Goal: Information Seeking & Learning: Learn about a topic

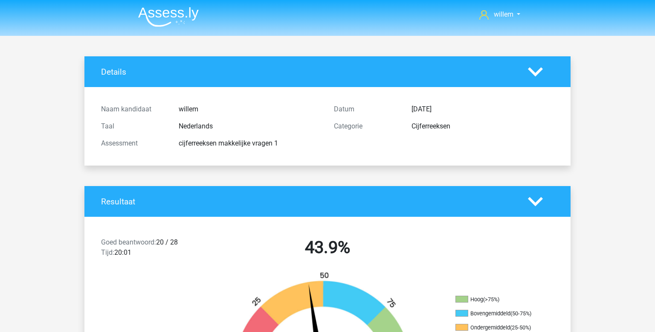
click at [183, 15] on img at bounding box center [168, 17] width 61 height 20
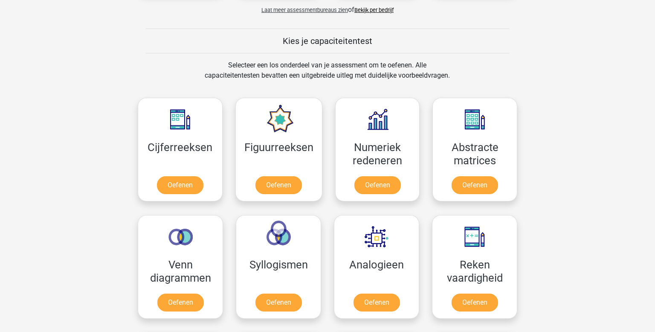
scroll to position [326, 0]
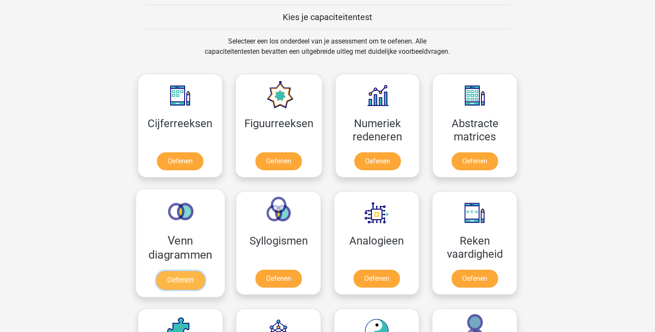
click at [186, 275] on link "Oefenen" at bounding box center [180, 280] width 49 height 19
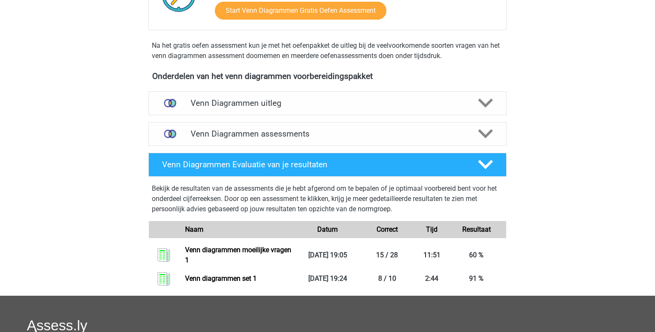
scroll to position [240, 0]
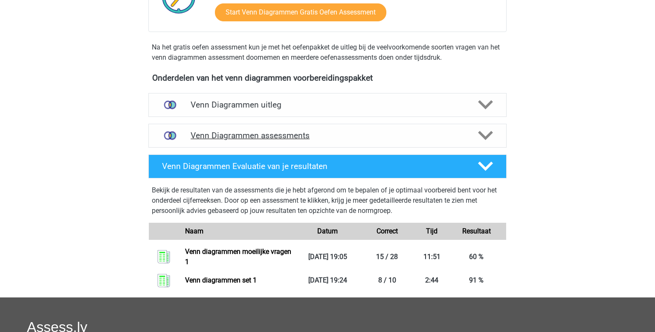
click at [443, 135] on h4 "Venn Diagrammen assessments" at bounding box center [328, 136] width 274 height 10
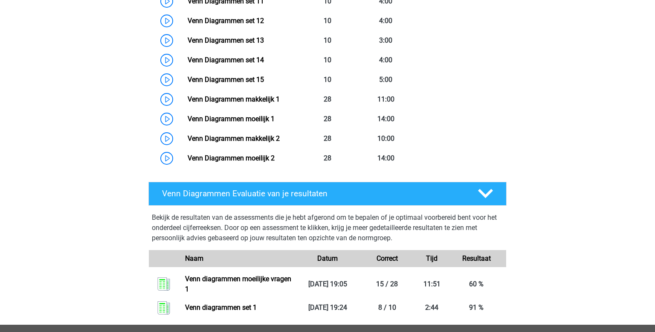
scroll to position [650, 0]
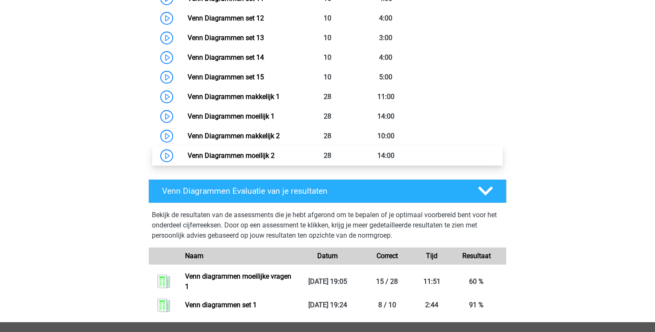
click at [196, 160] on link "Venn Diagrammen moeilijk 2" at bounding box center [231, 155] width 87 height 8
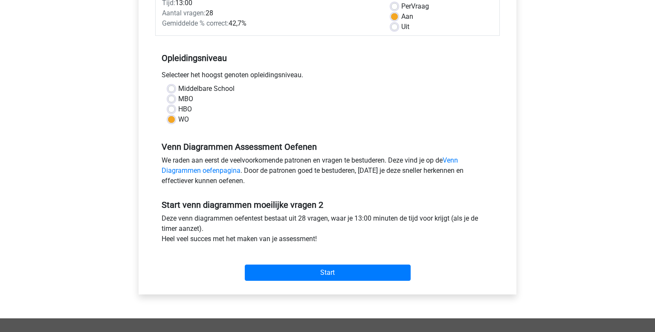
scroll to position [141, 0]
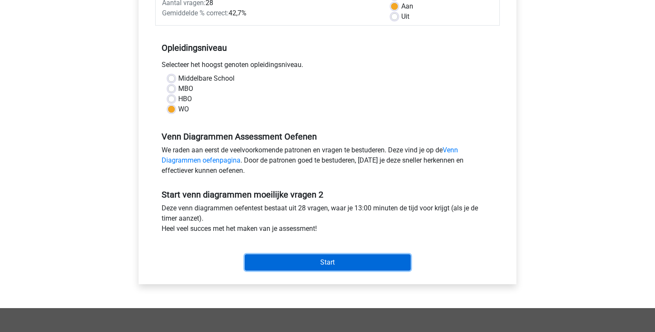
click at [328, 257] on input "Start" at bounding box center [328, 262] width 166 height 16
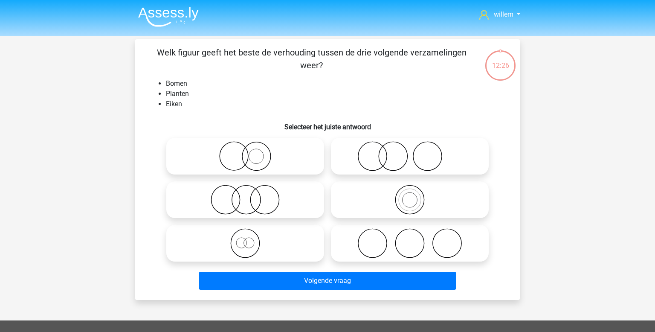
click at [262, 158] on icon at bounding box center [245, 156] width 151 height 30
click at [251, 152] on input "radio" at bounding box center [248, 149] width 6 height 6
radio input "true"
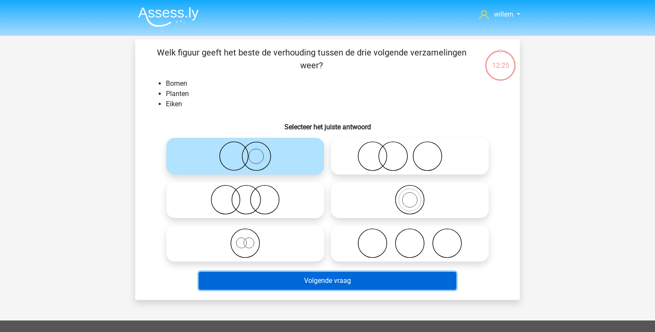
click at [331, 287] on button "Volgende vraag" at bounding box center [328, 281] width 258 height 18
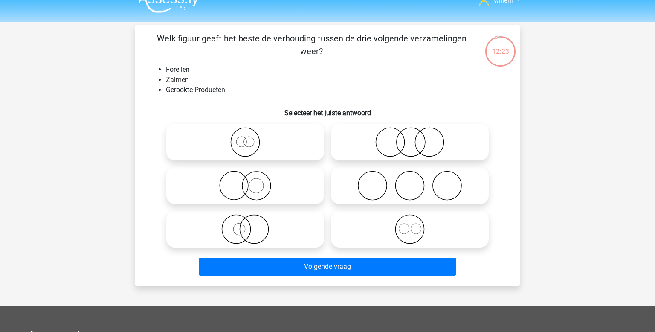
scroll to position [6, 0]
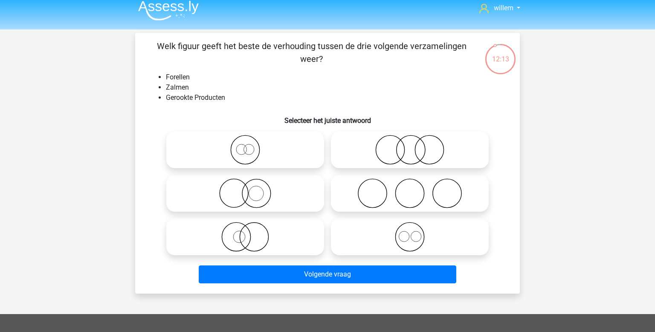
click at [417, 151] on icon at bounding box center [410, 150] width 151 height 30
click at [416, 146] on input "radio" at bounding box center [413, 143] width 6 height 6
radio input "true"
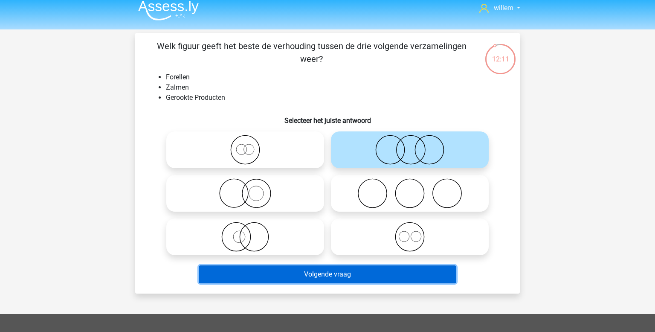
click at [354, 274] on button "Volgende vraag" at bounding box center [328, 274] width 258 height 18
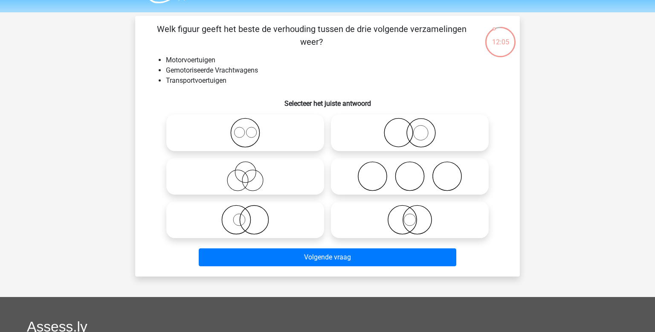
scroll to position [22, 0]
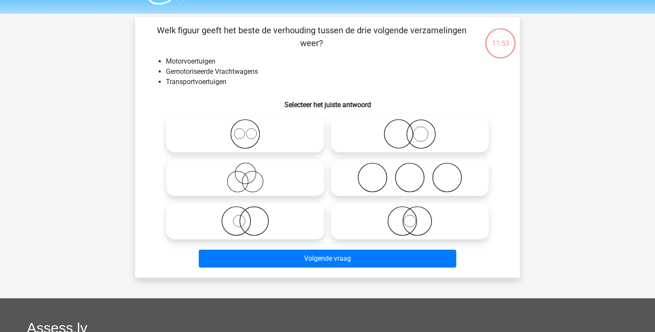
click at [434, 134] on icon at bounding box center [410, 134] width 151 height 30
click at [416, 130] on input "radio" at bounding box center [413, 127] width 6 height 6
radio input "true"
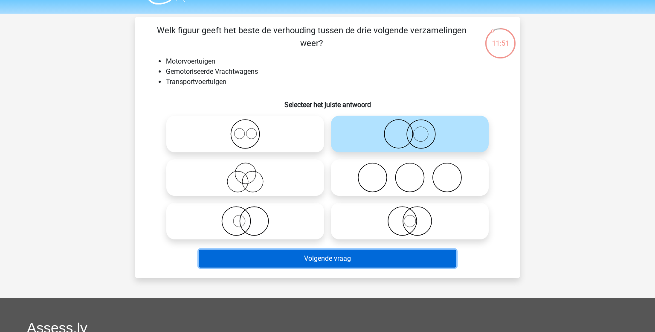
click at [340, 256] on button "Volgende vraag" at bounding box center [328, 259] width 258 height 18
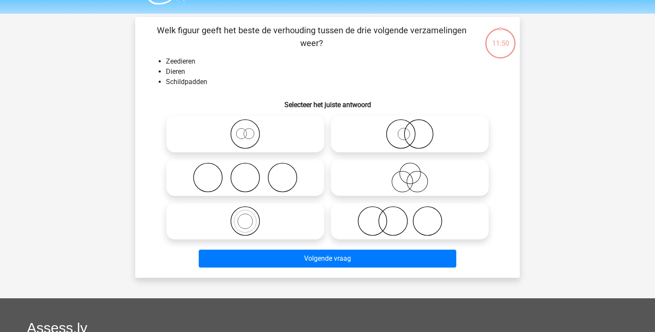
scroll to position [39, 0]
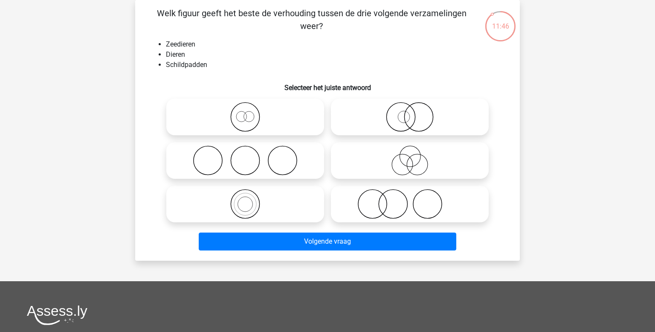
click at [255, 201] on icon at bounding box center [245, 204] width 151 height 30
click at [251, 200] on input "radio" at bounding box center [248, 197] width 6 height 6
radio input "true"
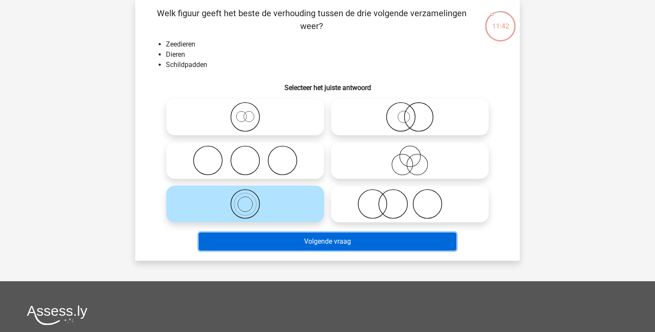
click at [357, 247] on button "Volgende vraag" at bounding box center [328, 242] width 258 height 18
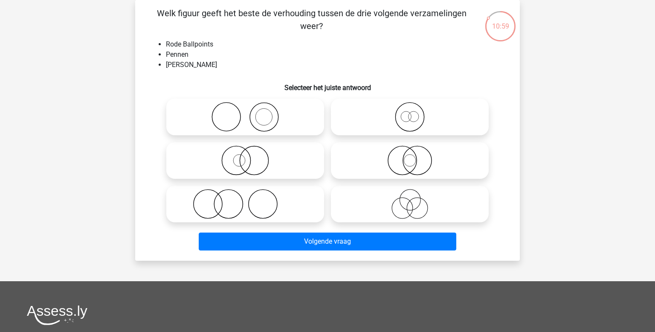
click at [421, 168] on icon at bounding box center [410, 161] width 151 height 30
click at [416, 156] on input "radio" at bounding box center [413, 154] width 6 height 6
radio input "true"
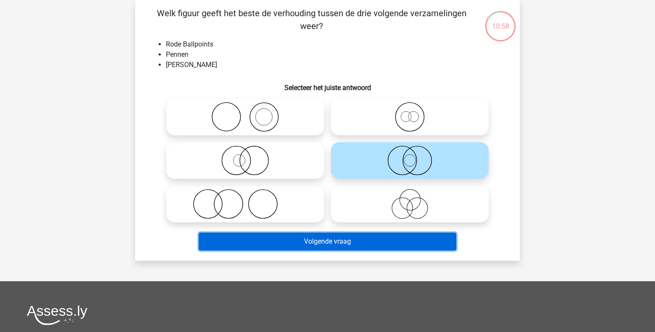
click at [361, 250] on button "Volgende vraag" at bounding box center [328, 242] width 258 height 18
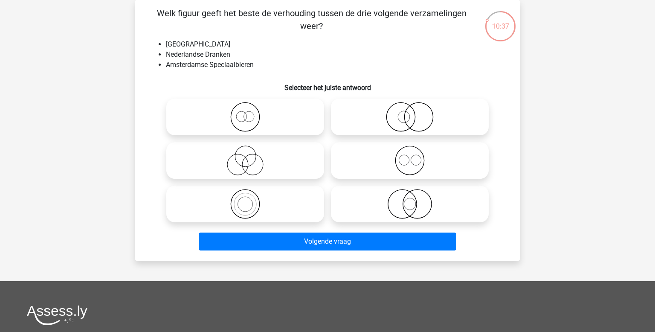
click at [414, 117] on icon at bounding box center [410, 117] width 151 height 30
click at [414, 113] on input "radio" at bounding box center [413, 110] width 6 height 6
radio input "true"
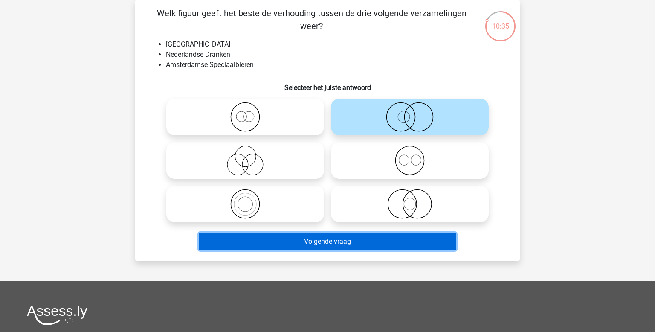
click at [364, 236] on button "Volgende vraag" at bounding box center [328, 242] width 258 height 18
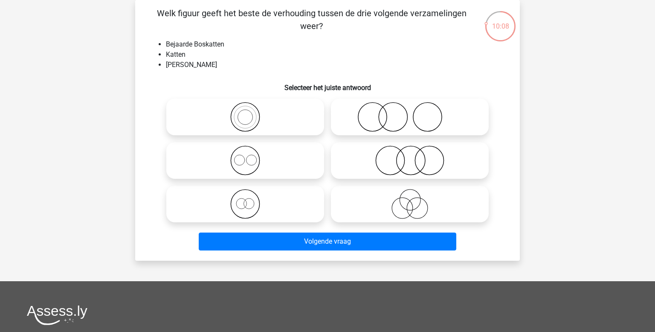
click at [405, 152] on icon at bounding box center [410, 161] width 151 height 30
click at [410, 152] on input "radio" at bounding box center [413, 154] width 6 height 6
radio input "true"
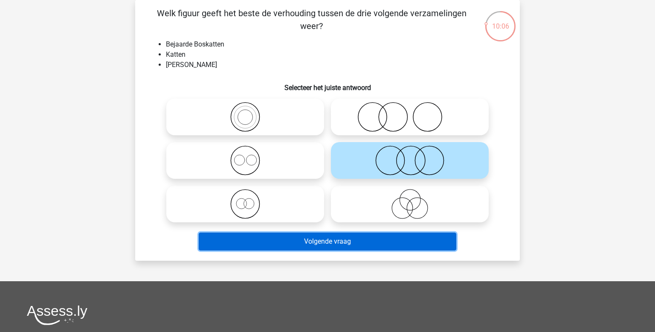
click at [358, 239] on button "Volgende vraag" at bounding box center [328, 242] width 258 height 18
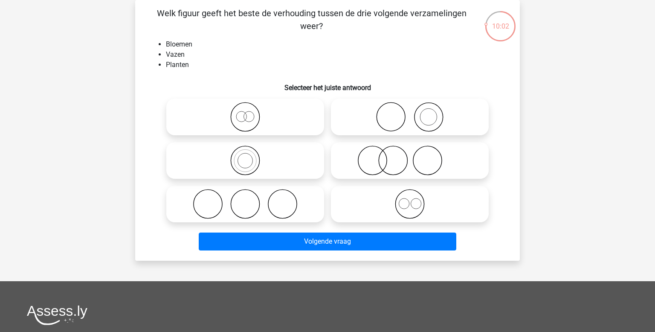
click at [233, 197] on icon at bounding box center [245, 204] width 151 height 30
click at [245, 197] on input "radio" at bounding box center [248, 197] width 6 height 6
radio input "true"
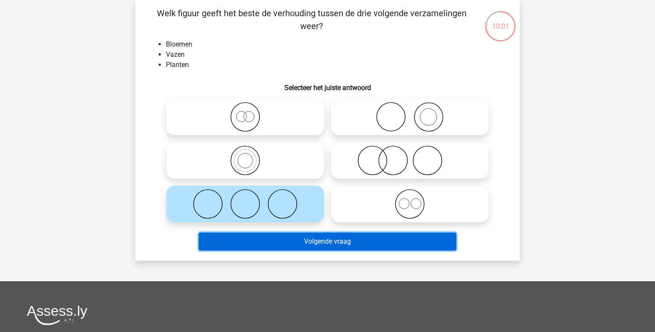
click at [308, 242] on button "Volgende vraag" at bounding box center [328, 242] width 258 height 18
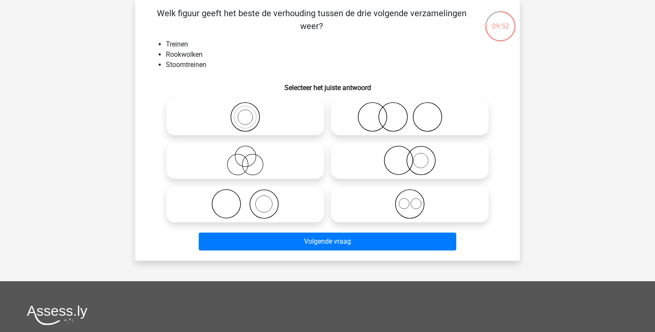
click at [275, 201] on icon at bounding box center [245, 204] width 151 height 30
click at [251, 200] on input "radio" at bounding box center [248, 197] width 6 height 6
radio input "true"
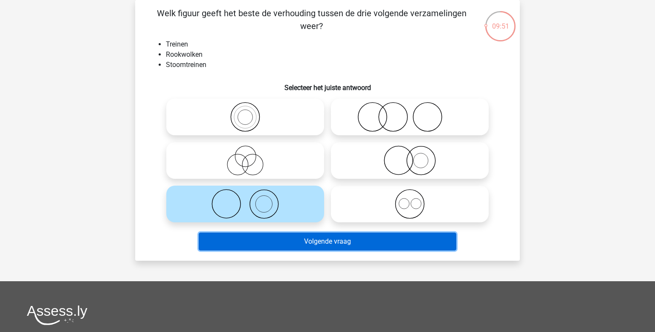
click at [323, 247] on button "Volgende vraag" at bounding box center [328, 242] width 258 height 18
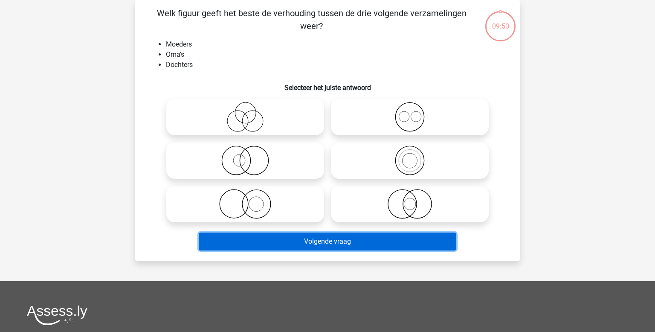
click at [323, 247] on button "Volgende vraag" at bounding box center [328, 242] width 258 height 18
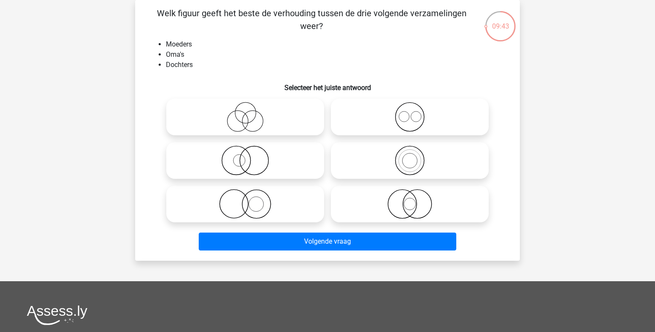
click at [257, 108] on icon at bounding box center [245, 117] width 151 height 30
click at [251, 108] on input "radio" at bounding box center [248, 110] width 6 height 6
radio input "true"
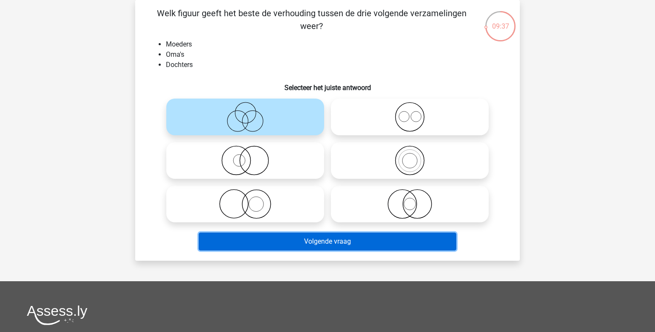
click at [301, 242] on button "Volgende vraag" at bounding box center [328, 242] width 258 height 18
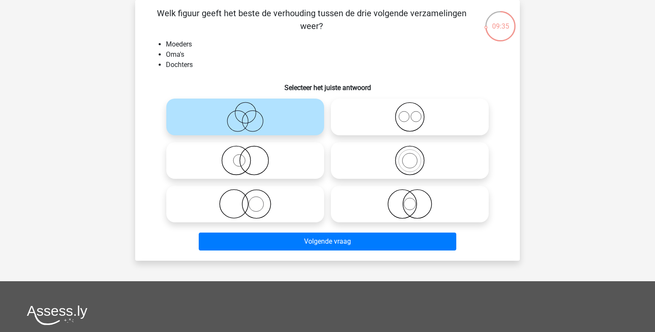
click at [236, 111] on circle at bounding box center [237, 121] width 21 height 21
click at [245, 111] on input "radio" at bounding box center [248, 110] width 6 height 6
click at [242, 115] on icon at bounding box center [245, 117] width 151 height 30
click at [245, 113] on input "radio" at bounding box center [248, 110] width 6 height 6
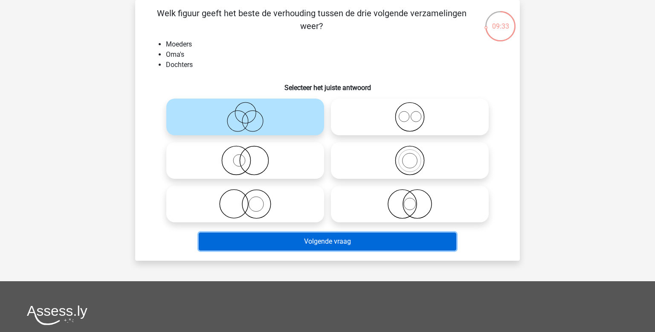
click at [296, 245] on button "Volgende vraag" at bounding box center [328, 242] width 258 height 18
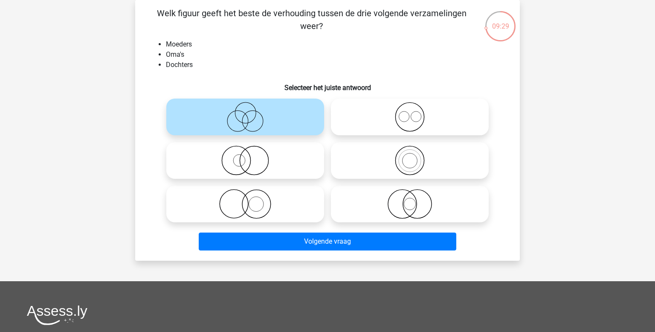
click at [381, 126] on icon at bounding box center [410, 117] width 151 height 30
click at [410, 113] on input "radio" at bounding box center [413, 110] width 6 height 6
radio input "true"
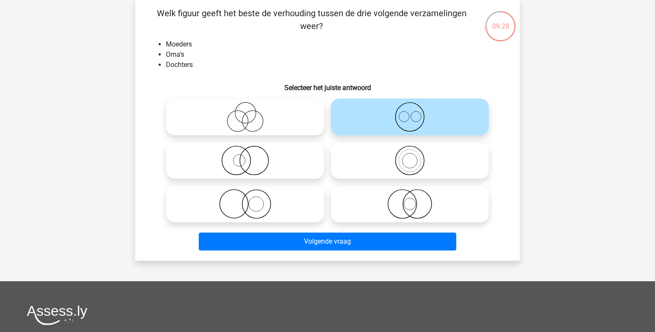
click at [251, 108] on icon at bounding box center [245, 117] width 151 height 30
click at [251, 108] on input "radio" at bounding box center [248, 110] width 6 height 6
radio input "true"
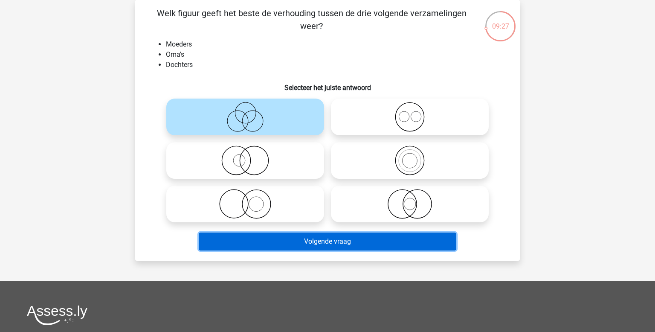
click at [310, 243] on button "Volgende vraag" at bounding box center [328, 242] width 258 height 18
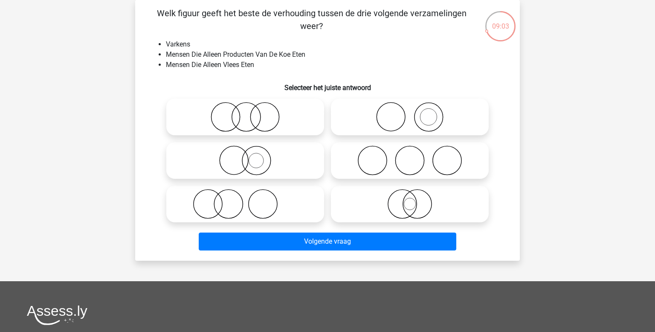
click at [242, 201] on icon at bounding box center [245, 204] width 151 height 30
click at [245, 200] on input "radio" at bounding box center [248, 197] width 6 height 6
radio input "true"
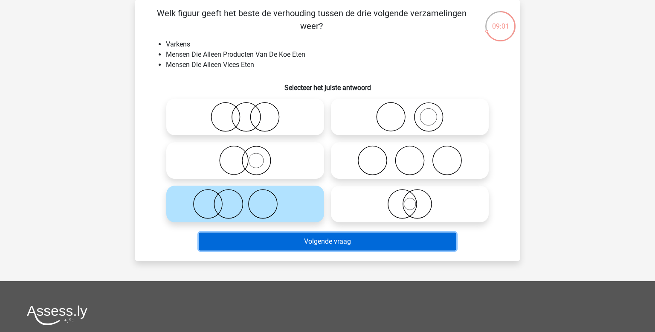
click at [320, 247] on button "Volgende vraag" at bounding box center [328, 242] width 258 height 18
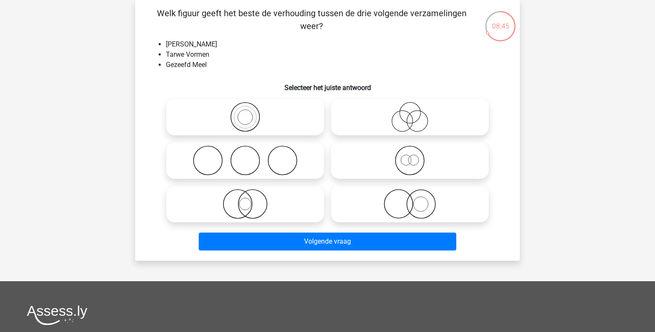
click at [400, 158] on icon at bounding box center [410, 161] width 151 height 30
click at [410, 156] on input "radio" at bounding box center [413, 154] width 6 height 6
radio input "true"
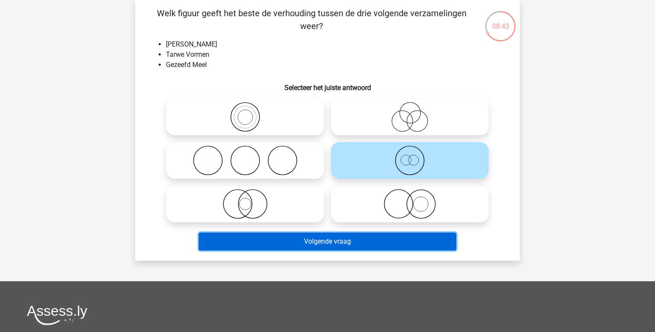
click at [372, 239] on button "Volgende vraag" at bounding box center [328, 242] width 258 height 18
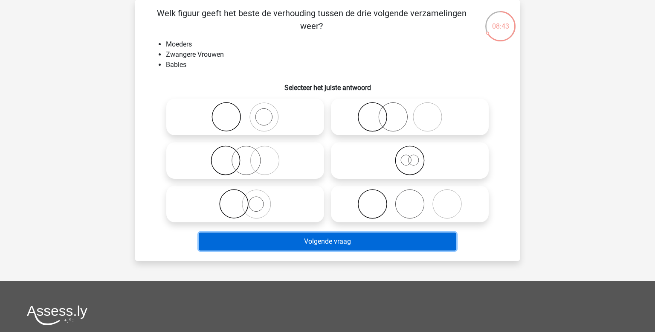
click at [372, 239] on button "Volgende vraag" at bounding box center [328, 242] width 258 height 18
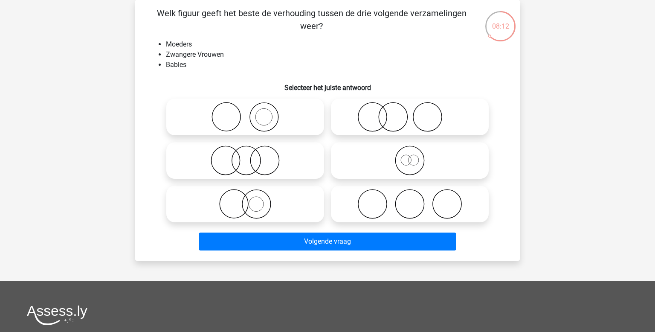
click at [282, 112] on icon at bounding box center [245, 117] width 151 height 30
click at [251, 112] on input "radio" at bounding box center [248, 110] width 6 height 6
radio input "true"
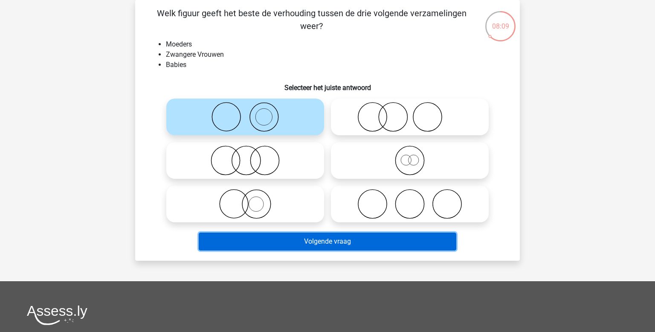
click at [319, 246] on button "Volgende vraag" at bounding box center [328, 242] width 258 height 18
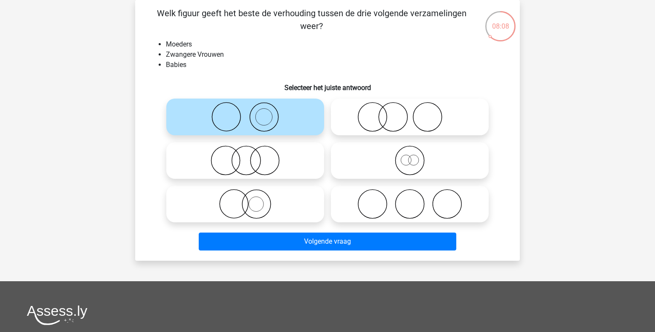
click at [362, 172] on icon at bounding box center [410, 161] width 151 height 30
click at [410, 156] on input "radio" at bounding box center [413, 154] width 6 height 6
radio input "true"
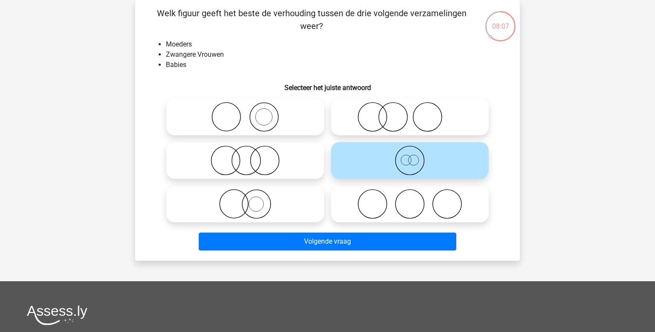
click at [271, 119] on icon at bounding box center [245, 117] width 151 height 30
click at [251, 113] on input "radio" at bounding box center [248, 110] width 6 height 6
radio input "true"
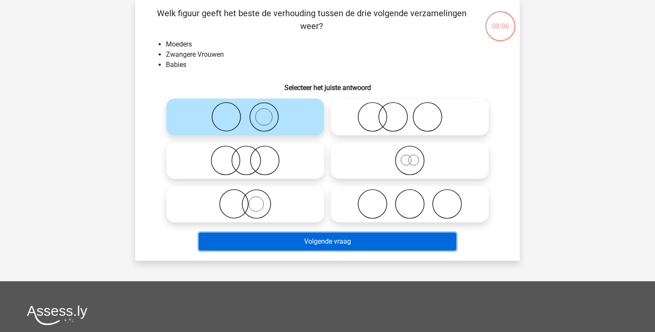
click at [306, 242] on button "Volgende vraag" at bounding box center [328, 242] width 258 height 18
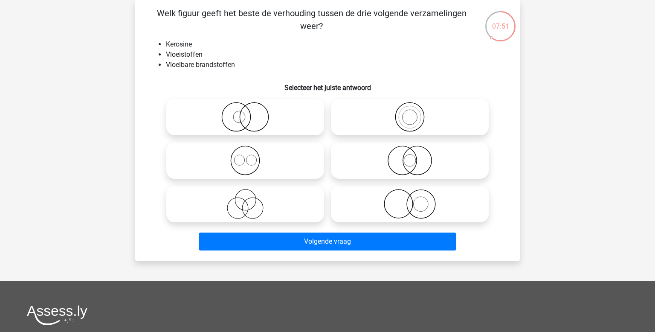
click at [408, 101] on label at bounding box center [410, 117] width 158 height 37
click at [410, 107] on input "radio" at bounding box center [413, 110] width 6 height 6
radio input "true"
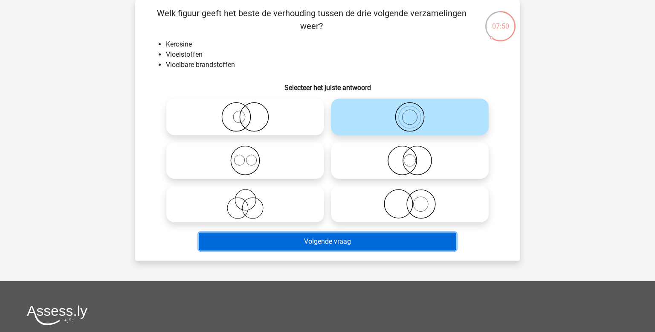
click at [352, 237] on button "Volgende vraag" at bounding box center [328, 242] width 258 height 18
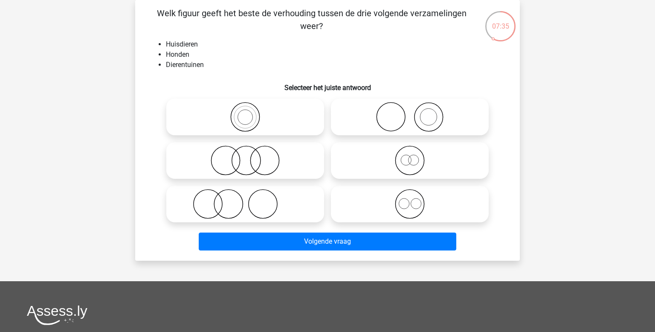
click at [402, 111] on icon at bounding box center [410, 117] width 151 height 30
click at [410, 111] on input "radio" at bounding box center [413, 110] width 6 height 6
radio input "true"
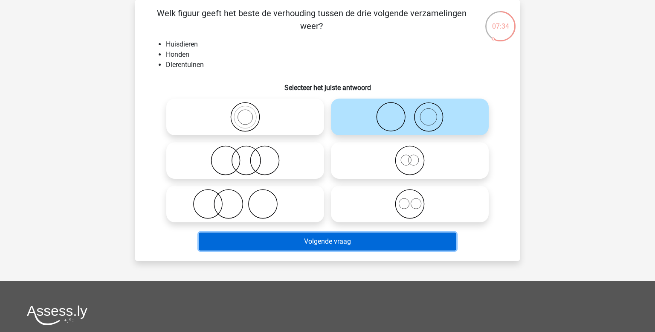
click at [350, 241] on button "Volgende vraag" at bounding box center [328, 242] width 258 height 18
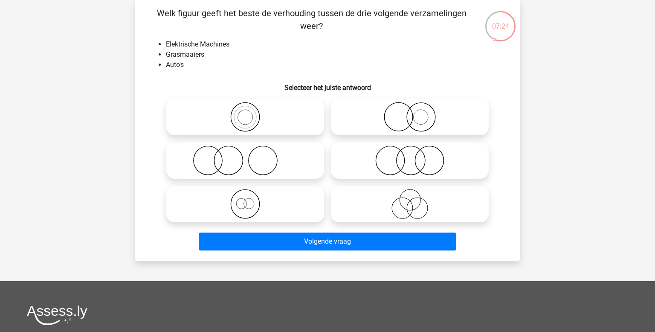
click at [424, 154] on circle at bounding box center [411, 160] width 29 height 29
click at [416, 154] on input "radio" at bounding box center [413, 154] width 6 height 6
radio input "true"
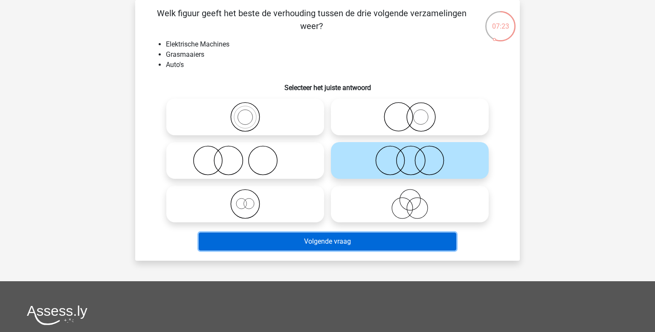
click at [363, 247] on button "Volgende vraag" at bounding box center [328, 242] width 258 height 18
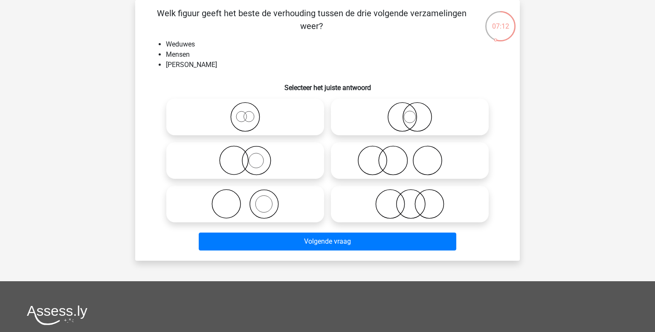
click at [415, 201] on circle at bounding box center [429, 204] width 29 height 29
click at [415, 200] on input "radio" at bounding box center [413, 197] width 6 height 6
radio input "true"
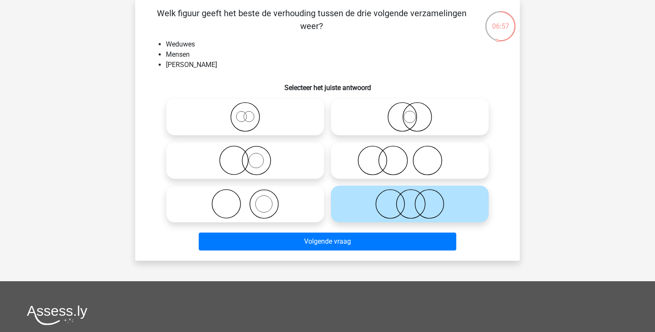
click at [269, 155] on icon at bounding box center [245, 161] width 151 height 30
click at [251, 155] on input "radio" at bounding box center [248, 154] width 6 height 6
radio input "true"
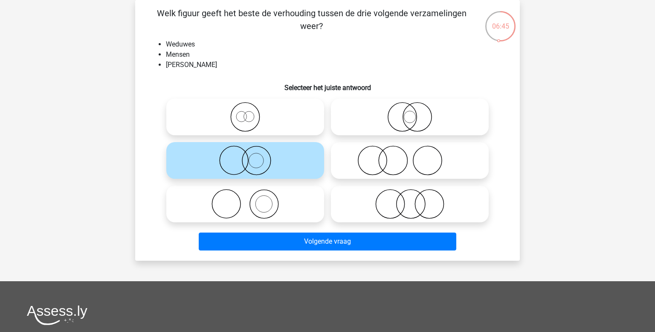
click at [237, 114] on circle at bounding box center [241, 116] width 10 height 10
click at [245, 113] on input "radio" at bounding box center [248, 110] width 6 height 6
radio input "true"
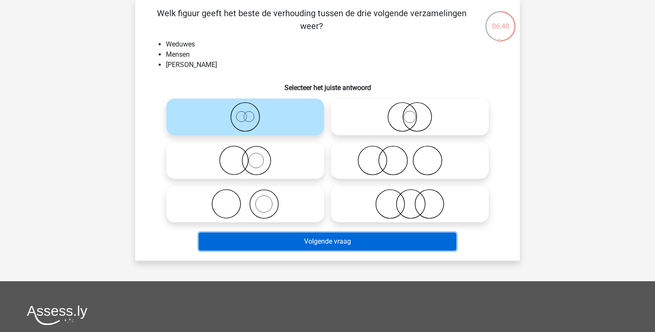
click at [309, 243] on button "Volgende vraag" at bounding box center [328, 242] width 258 height 18
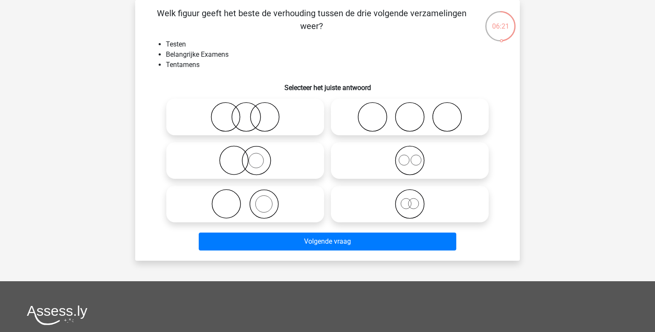
click at [417, 200] on circle at bounding box center [414, 203] width 10 height 10
click at [416, 200] on input "radio" at bounding box center [413, 197] width 6 height 6
radio input "true"
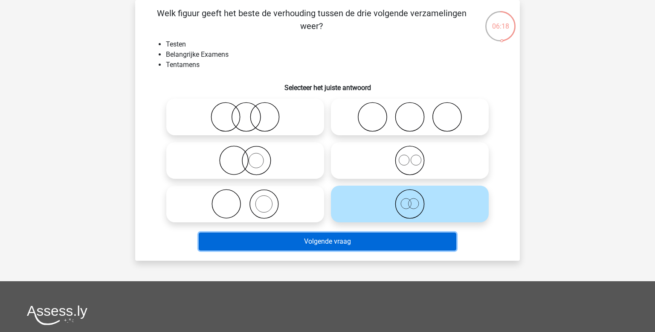
click at [339, 240] on button "Volgende vraag" at bounding box center [328, 242] width 258 height 18
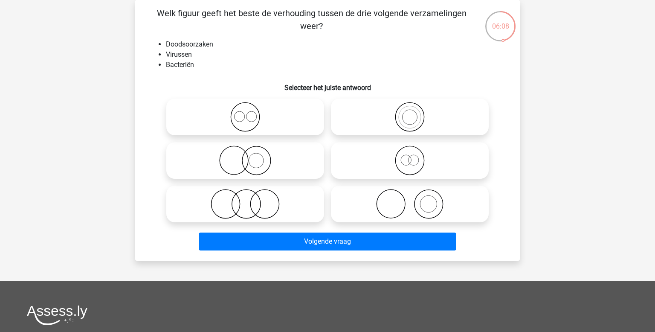
click at [253, 208] on icon at bounding box center [245, 204] width 151 height 30
click at [251, 200] on input "radio" at bounding box center [248, 197] width 6 height 6
radio input "true"
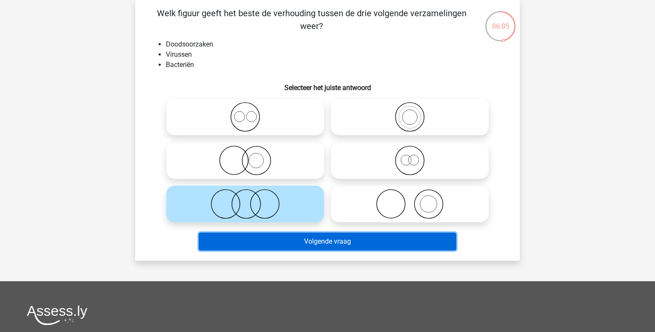
click at [324, 245] on button "Volgende vraag" at bounding box center [328, 242] width 258 height 18
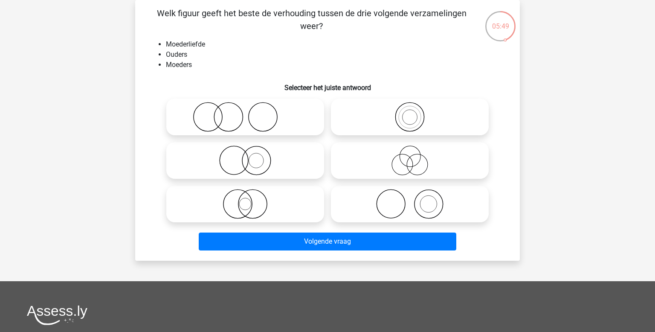
click at [400, 190] on icon at bounding box center [410, 204] width 151 height 30
click at [410, 194] on input "radio" at bounding box center [413, 197] width 6 height 6
radio input "true"
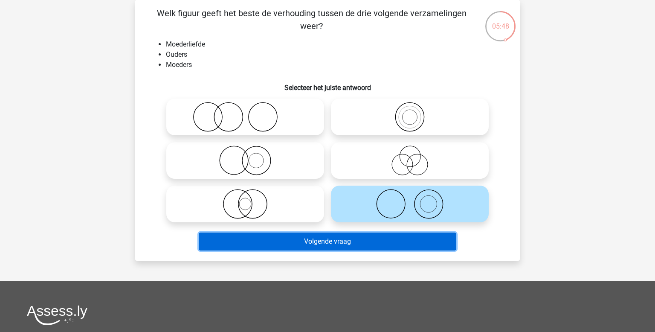
click at [348, 245] on button "Volgende vraag" at bounding box center [328, 242] width 258 height 18
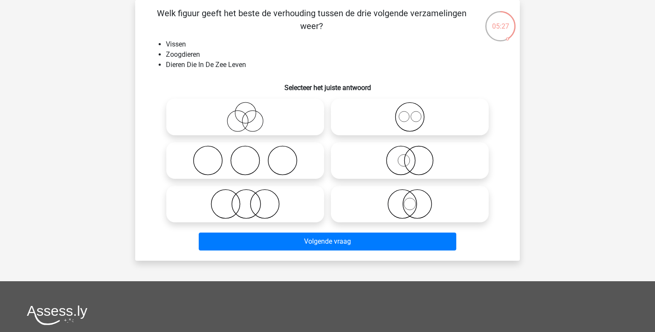
click at [235, 115] on circle at bounding box center [245, 112] width 21 height 21
click at [245, 113] on input "radio" at bounding box center [248, 110] width 6 height 6
radio input "true"
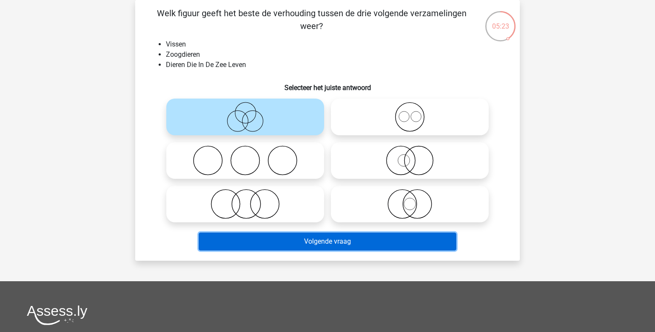
click at [307, 241] on button "Volgende vraag" at bounding box center [328, 242] width 258 height 18
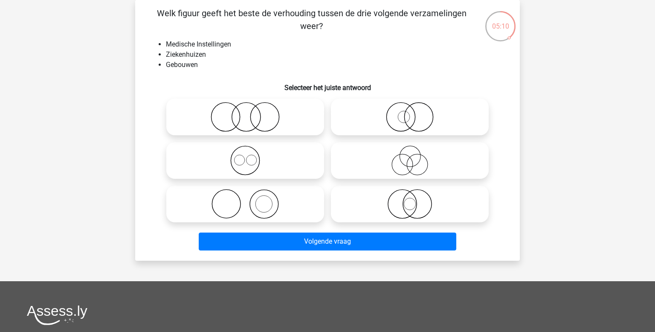
click at [419, 113] on icon at bounding box center [410, 117] width 151 height 30
click at [416, 113] on input "radio" at bounding box center [413, 110] width 6 height 6
radio input "true"
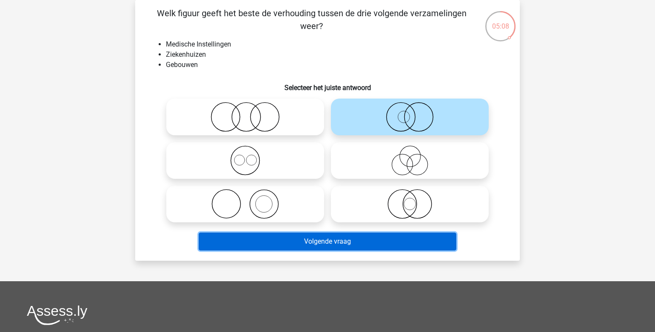
click at [358, 245] on button "Volgende vraag" at bounding box center [328, 242] width 258 height 18
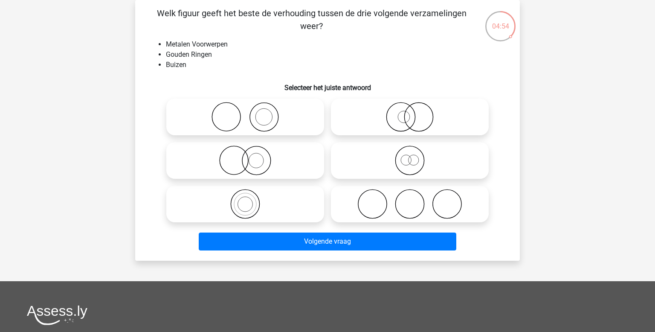
click at [236, 158] on icon at bounding box center [245, 161] width 151 height 30
click at [245, 156] on input "radio" at bounding box center [248, 154] width 6 height 6
radio input "true"
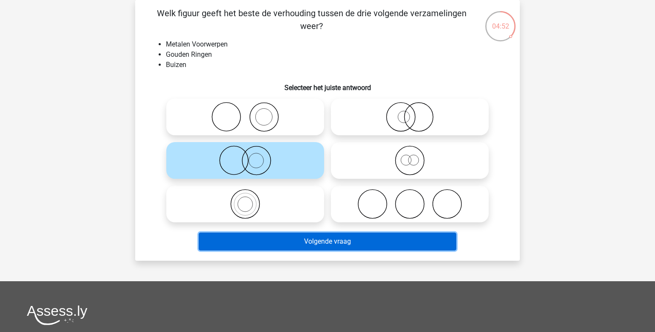
click at [363, 244] on button "Volgende vraag" at bounding box center [328, 242] width 258 height 18
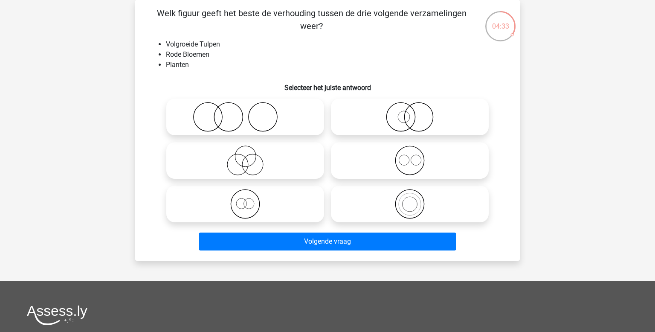
click at [255, 127] on icon at bounding box center [245, 117] width 151 height 30
click at [251, 113] on input "radio" at bounding box center [248, 110] width 6 height 6
radio input "true"
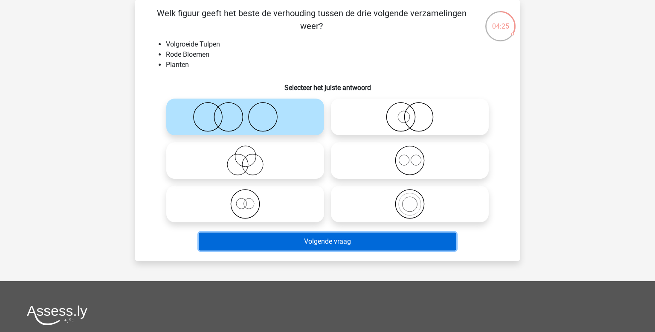
click at [278, 250] on button "Volgende vraag" at bounding box center [328, 242] width 258 height 18
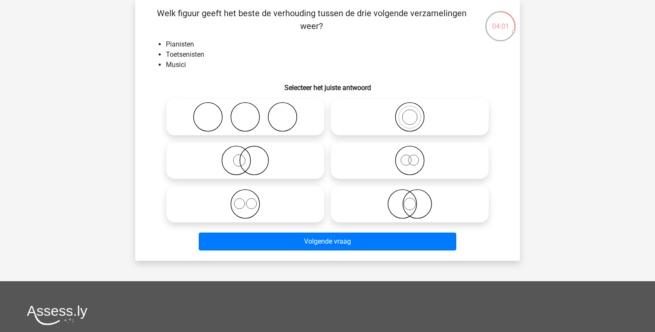
click at [278, 163] on icon at bounding box center [245, 161] width 151 height 30
click at [251, 156] on input "radio" at bounding box center [248, 154] width 6 height 6
radio input "true"
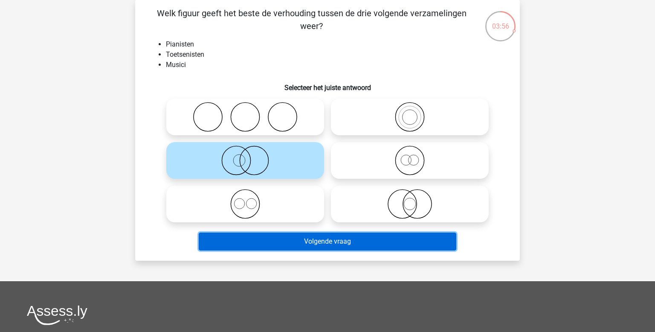
click at [341, 243] on button "Volgende vraag" at bounding box center [328, 242] width 258 height 18
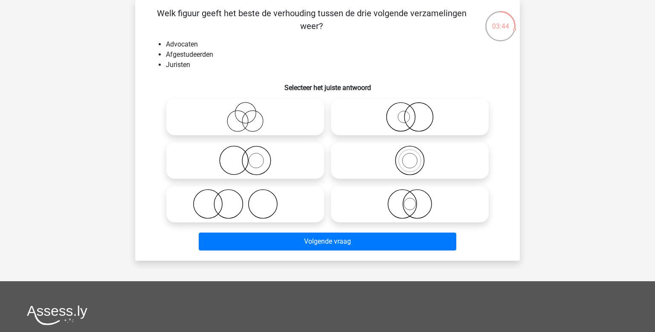
click at [419, 156] on icon at bounding box center [410, 161] width 151 height 30
click at [416, 156] on input "radio" at bounding box center [413, 154] width 6 height 6
radio input "true"
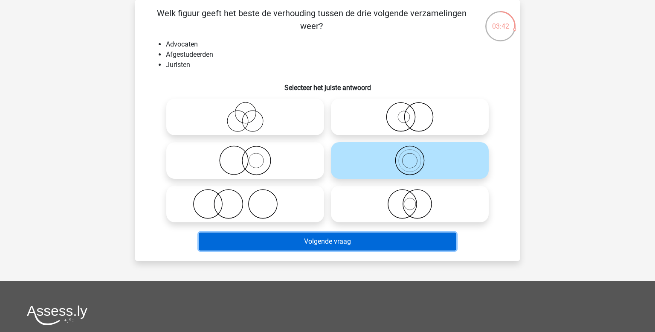
click at [350, 243] on button "Volgende vraag" at bounding box center [328, 242] width 258 height 18
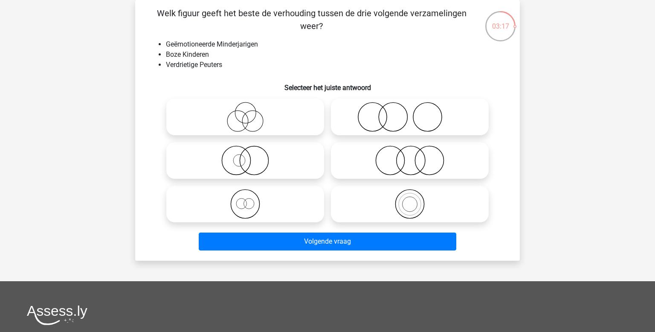
click at [259, 201] on circle at bounding box center [245, 204] width 29 height 29
click at [251, 200] on input "radio" at bounding box center [248, 197] width 6 height 6
radio input "true"
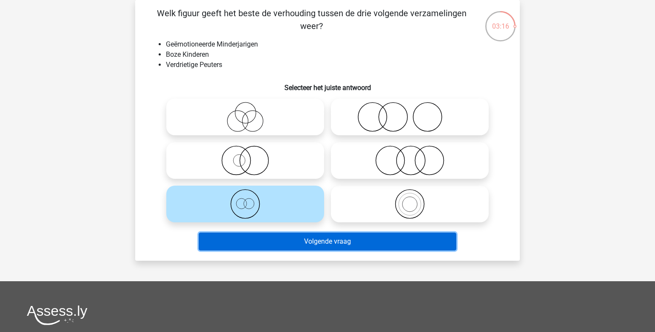
click at [347, 244] on button "Volgende vraag" at bounding box center [328, 242] width 258 height 18
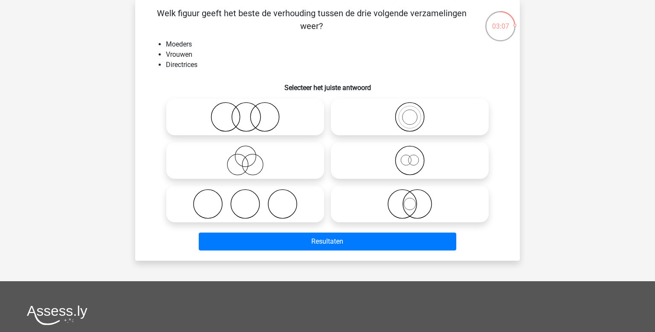
click at [430, 160] on icon at bounding box center [410, 161] width 151 height 30
click at [416, 156] on input "radio" at bounding box center [413, 154] width 6 height 6
radio input "true"
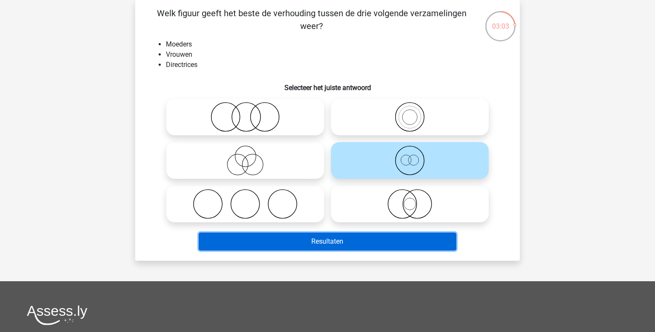
click at [345, 243] on button "Resultaten" at bounding box center [328, 242] width 258 height 18
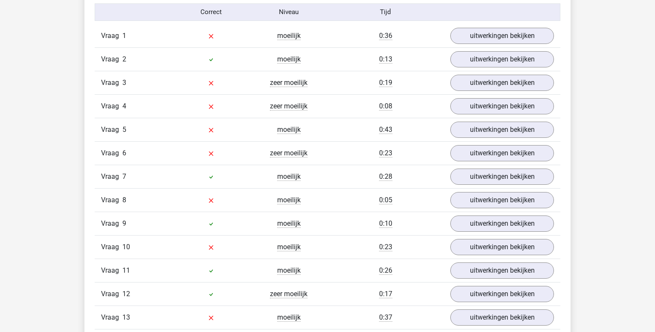
scroll to position [563, 0]
click at [510, 39] on link "uitwerkingen bekijken" at bounding box center [502, 36] width 119 height 19
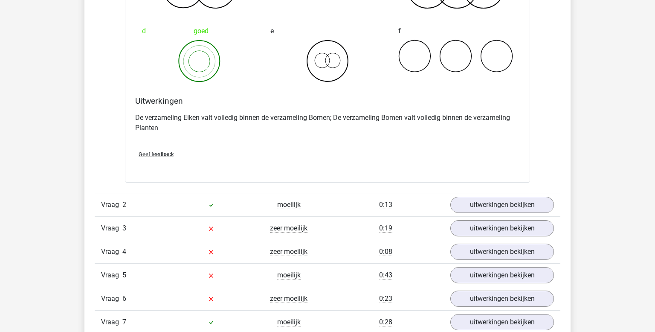
scroll to position [753, 0]
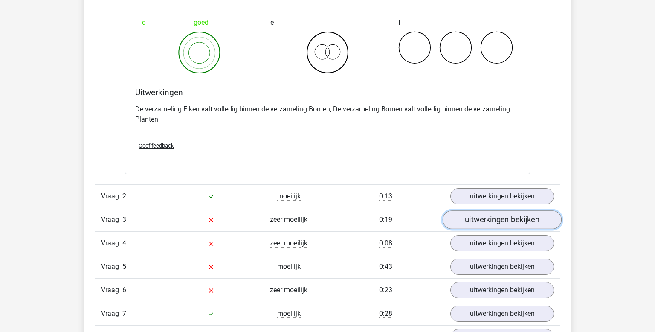
click at [489, 218] on link "uitwerkingen bekijken" at bounding box center [502, 219] width 119 height 19
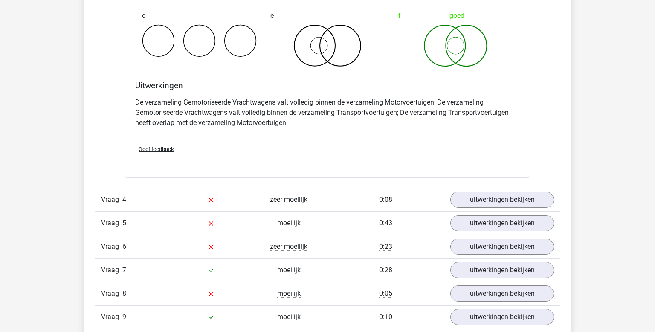
scroll to position [1135, 0]
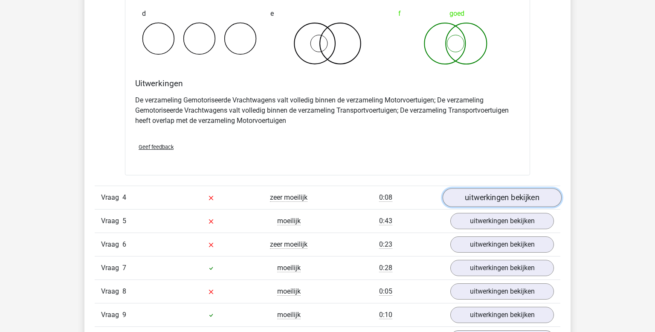
click at [484, 195] on link "uitwerkingen bekijken" at bounding box center [502, 197] width 119 height 19
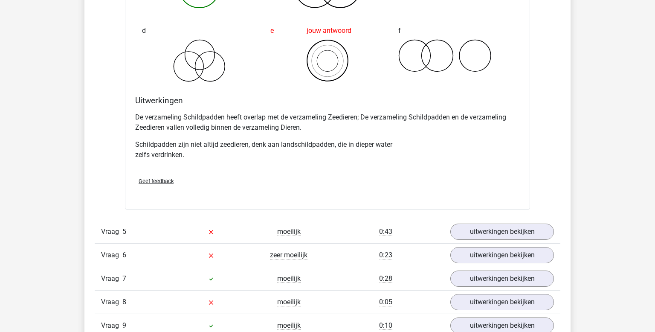
scroll to position [1491, 0]
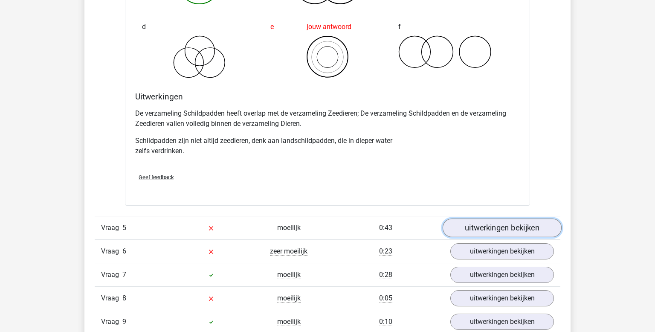
click at [504, 224] on link "uitwerkingen bekijken" at bounding box center [502, 228] width 119 height 19
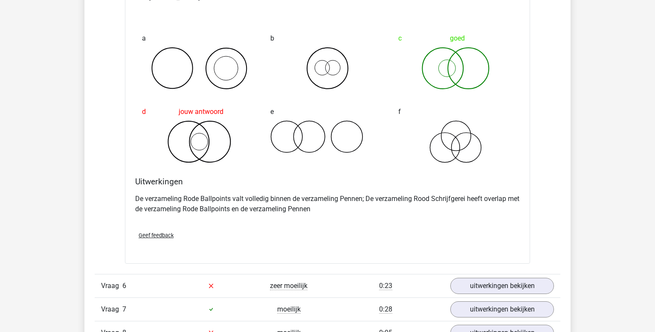
scroll to position [1784, 0]
click at [495, 278] on link "uitwerkingen bekijken" at bounding box center [502, 285] width 119 height 19
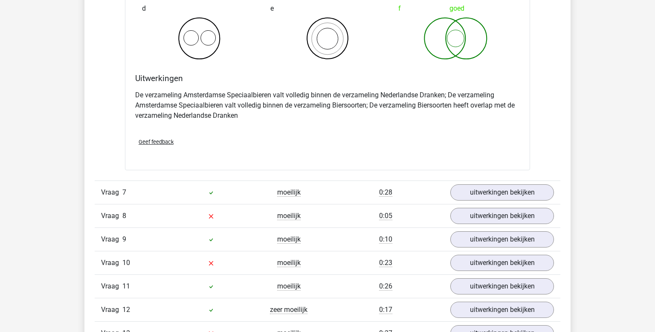
scroll to position [2238, 0]
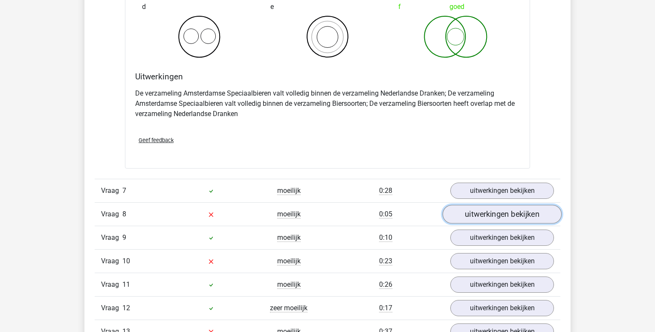
click at [519, 205] on link "uitwerkingen bekijken" at bounding box center [502, 214] width 119 height 19
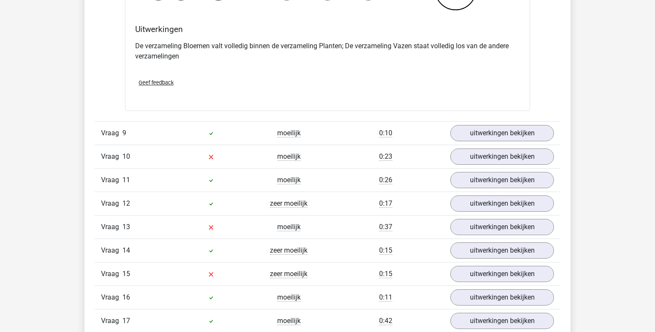
scroll to position [2686, 0]
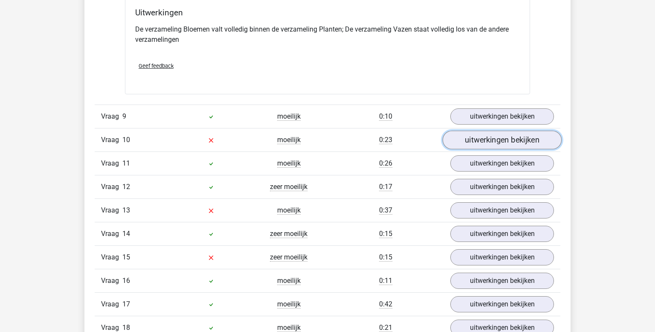
click at [506, 134] on link "uitwerkingen bekijken" at bounding box center [502, 140] width 119 height 19
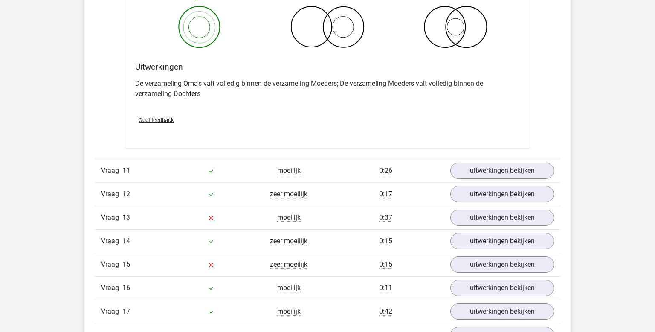
scroll to position [3006, 0]
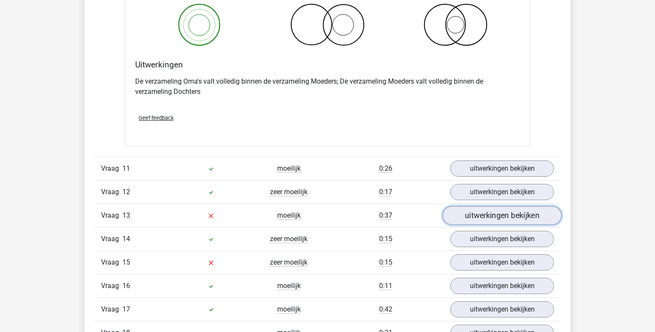
click at [493, 210] on link "uitwerkingen bekijken" at bounding box center [502, 215] width 119 height 19
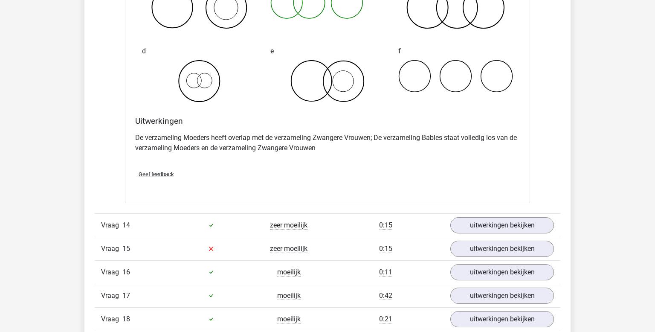
scroll to position [3349, 0]
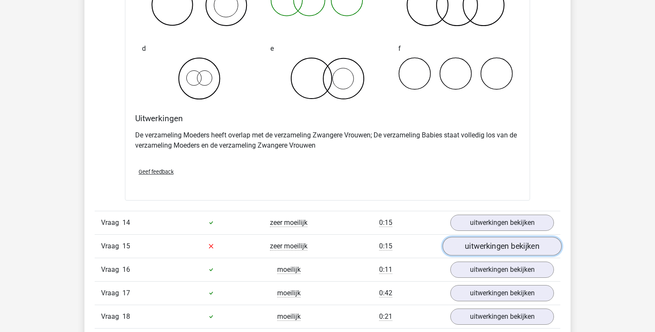
click at [477, 241] on link "uitwerkingen bekijken" at bounding box center [502, 246] width 119 height 19
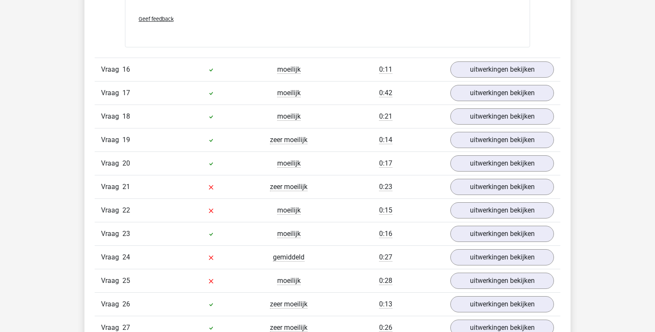
scroll to position [3887, 0]
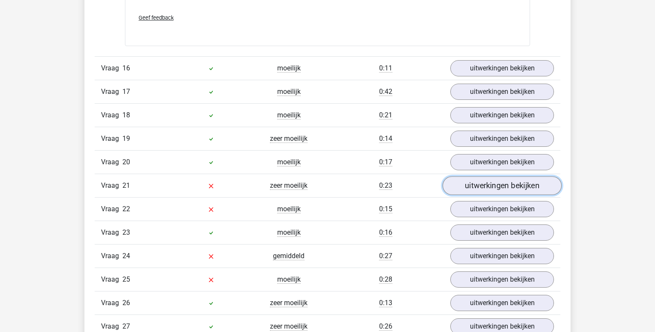
click at [473, 177] on link "uitwerkingen bekijken" at bounding box center [502, 185] width 119 height 19
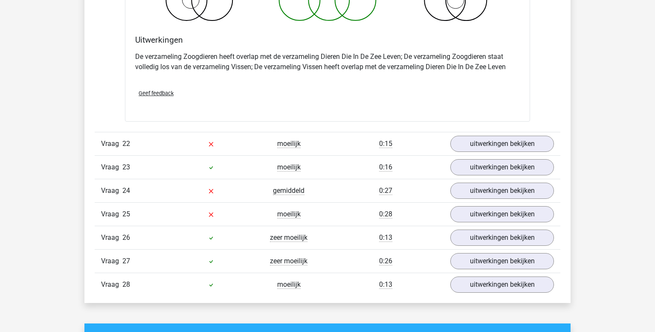
scroll to position [4282, 0]
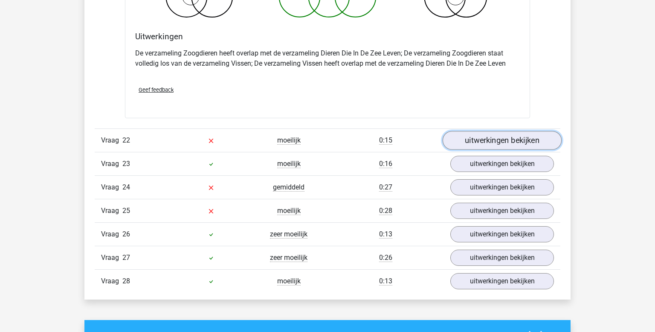
click at [458, 131] on link "uitwerkingen bekijken" at bounding box center [502, 140] width 119 height 19
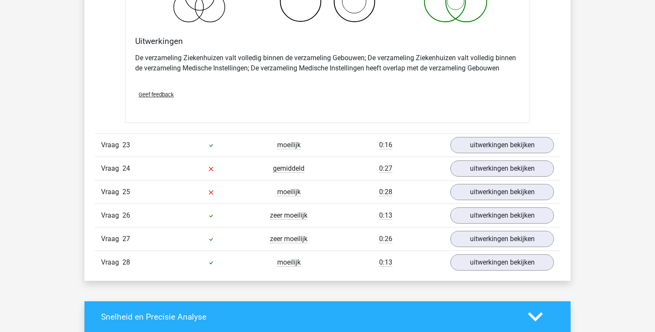
scroll to position [4628, 0]
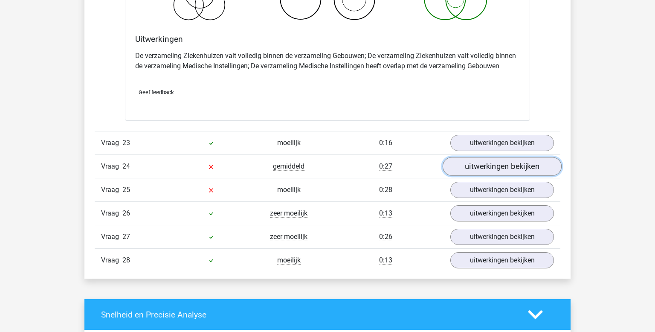
click at [451, 157] on link "uitwerkingen bekijken" at bounding box center [502, 166] width 119 height 19
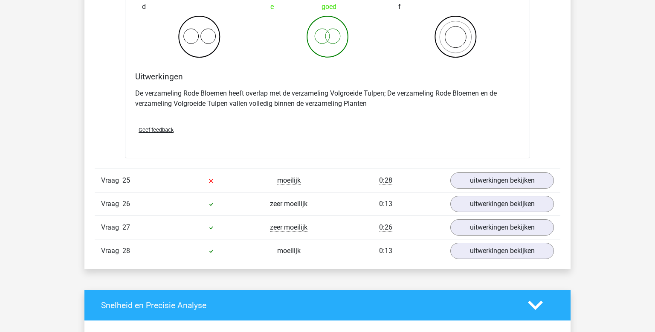
scroll to position [4964, 0]
click at [513, 172] on link "uitwerkingen bekijken" at bounding box center [502, 181] width 119 height 19
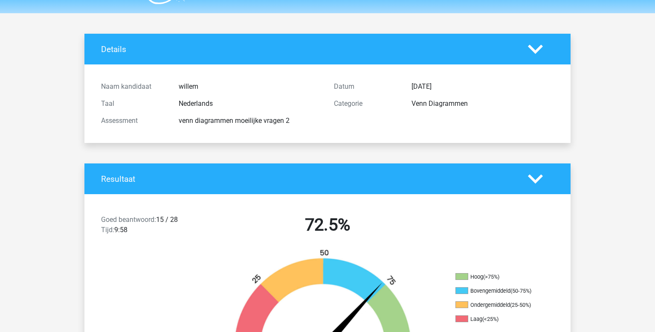
scroll to position [0, 0]
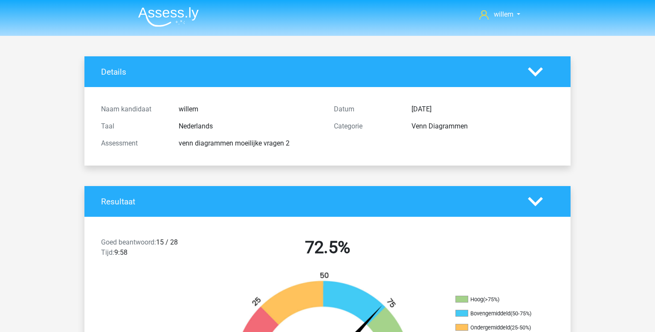
click at [191, 11] on img at bounding box center [168, 17] width 61 height 20
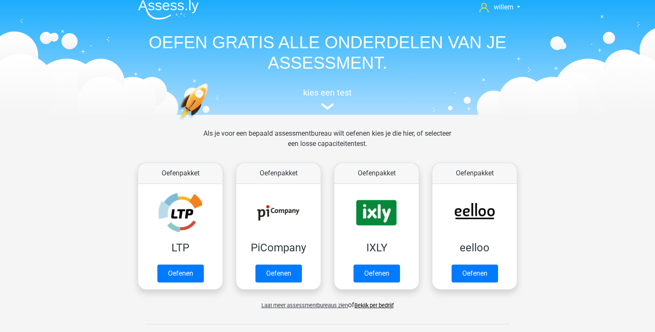
scroll to position [8, 0]
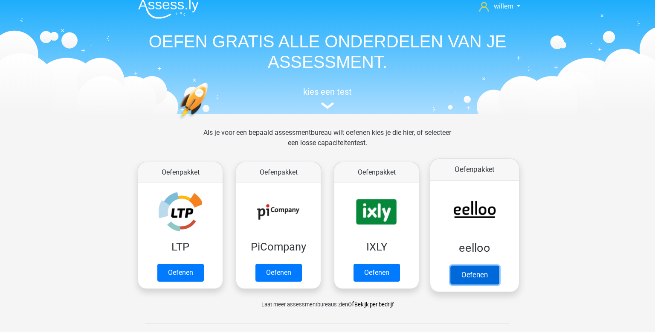
click at [480, 265] on link "Oefenen" at bounding box center [475, 274] width 49 height 19
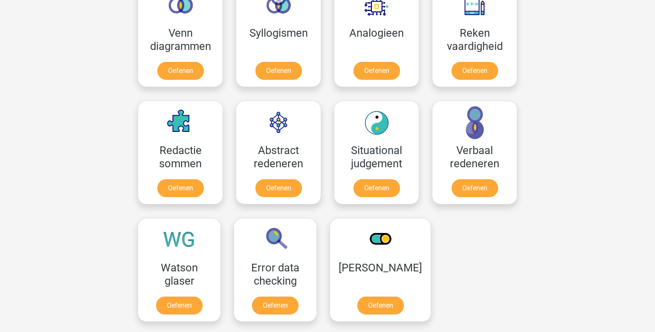
scroll to position [535, 0]
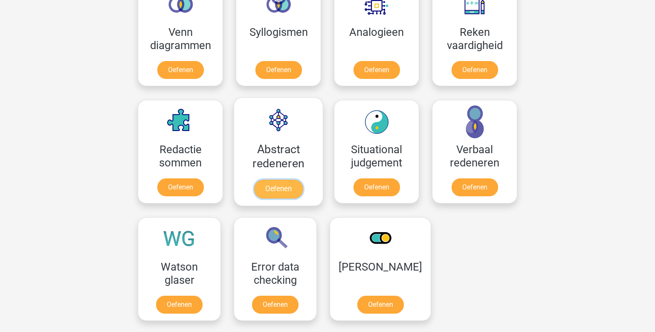
click at [295, 180] on link "Oefenen" at bounding box center [278, 189] width 49 height 19
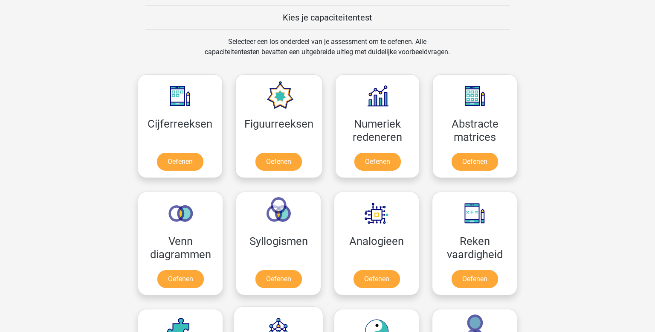
scroll to position [325, 0]
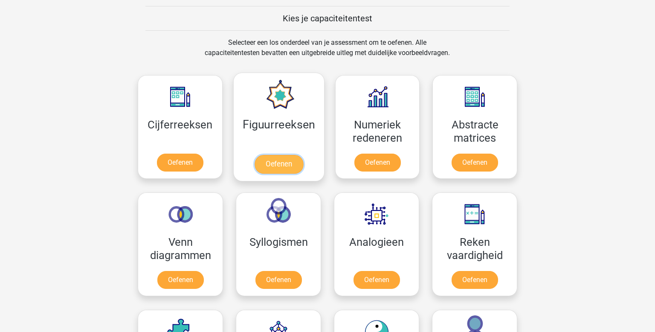
click at [279, 159] on link "Oefenen" at bounding box center [278, 164] width 49 height 19
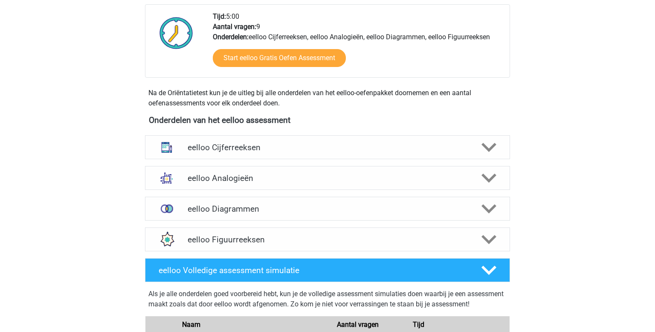
scroll to position [223, 0]
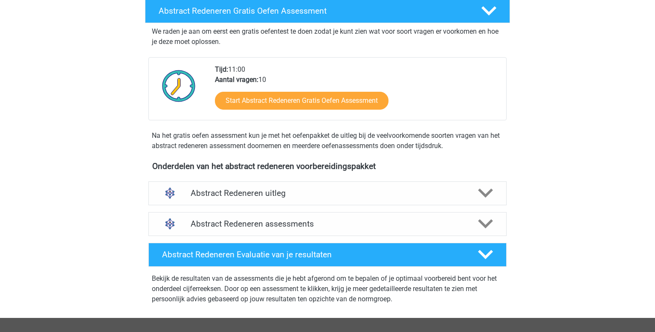
scroll to position [154, 0]
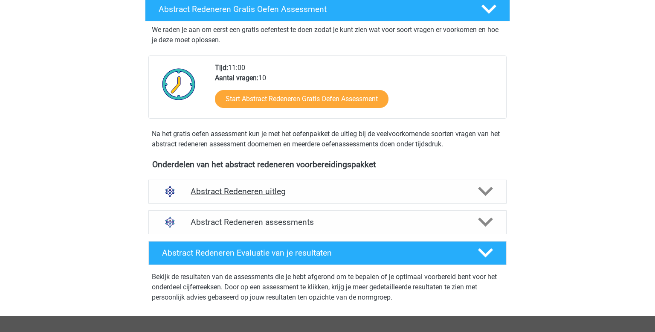
click at [391, 192] on h4 "Abstract Redeneren uitleg" at bounding box center [328, 191] width 274 height 10
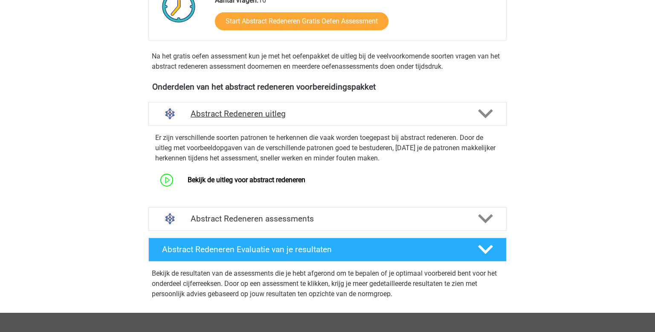
scroll to position [253, 0]
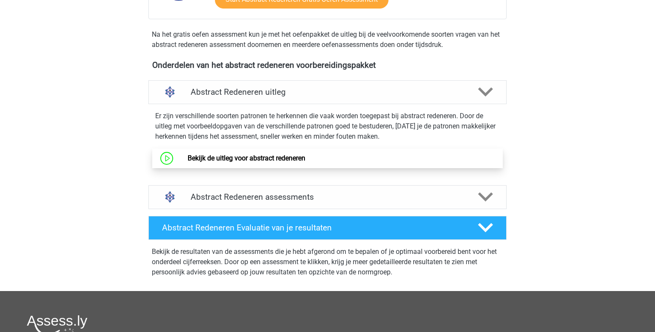
click at [285, 156] on link "Bekijk de uitleg voor abstract redeneren" at bounding box center [247, 158] width 118 height 8
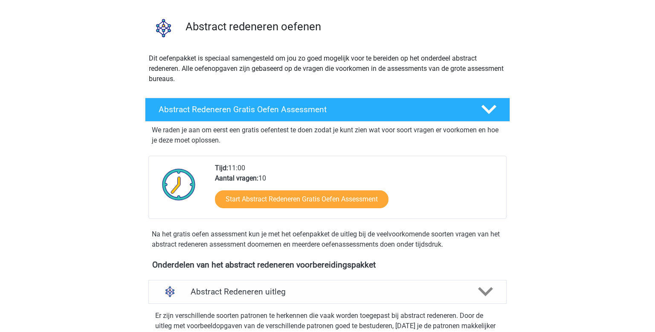
scroll to position [55, 0]
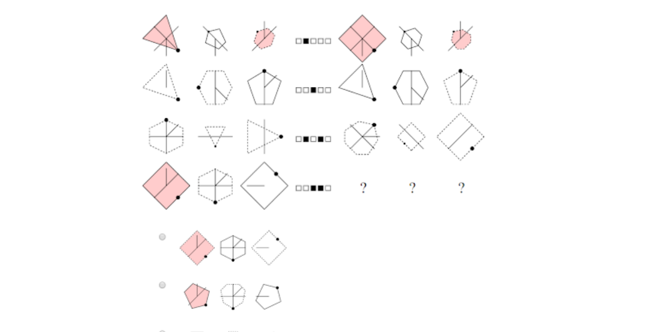
scroll to position [238, 0]
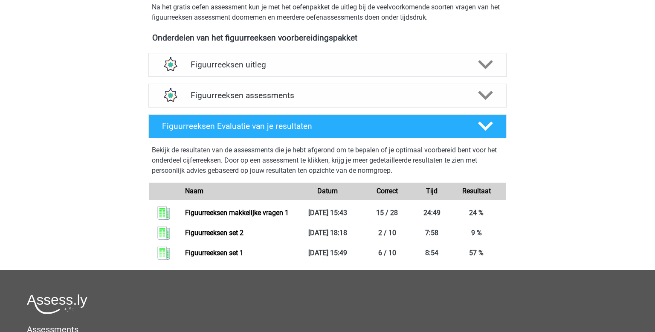
scroll to position [290, 0]
click at [332, 88] on div "Figuurreeksen assessments" at bounding box center [328, 96] width 358 height 24
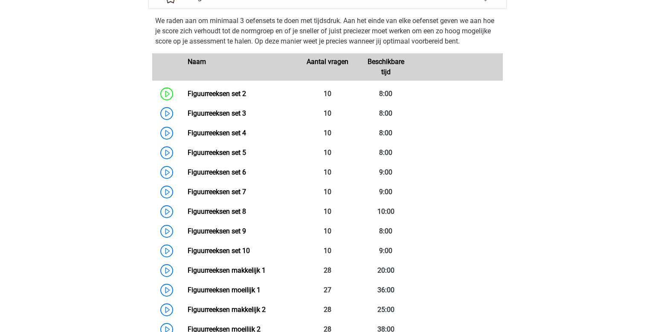
scroll to position [390, 0]
click at [188, 114] on link "Figuurreeksen set 3" at bounding box center [217, 113] width 58 height 8
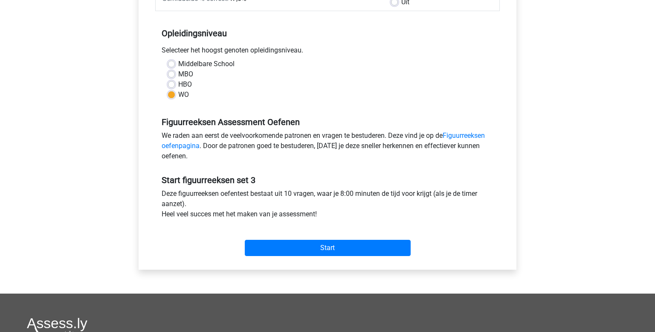
scroll to position [166, 0]
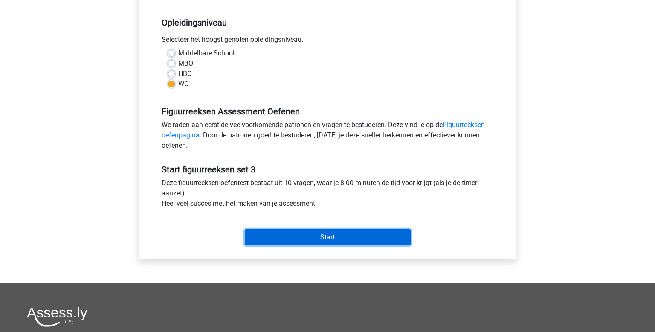
click at [333, 230] on input "Start" at bounding box center [328, 237] width 166 height 16
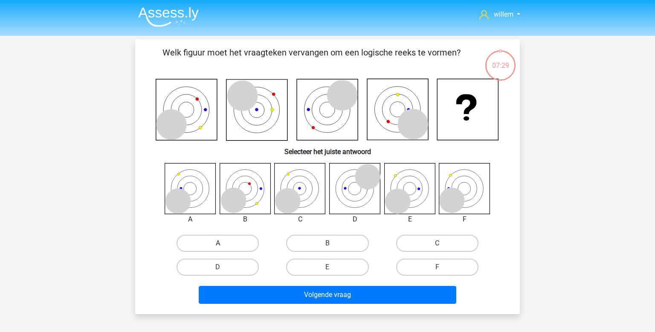
click at [228, 246] on label "A" at bounding box center [218, 243] width 82 height 17
click at [224, 246] on input "A" at bounding box center [221, 246] width 6 height 6
radio input "true"
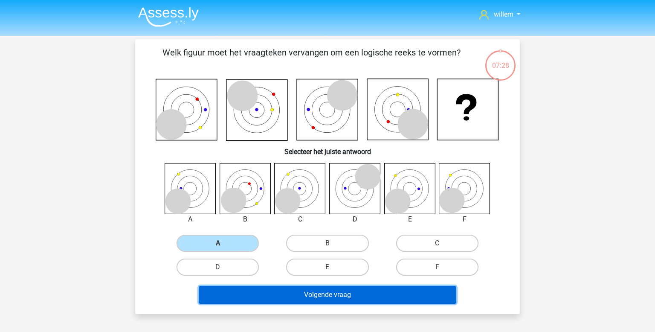
click at [256, 291] on button "Volgende vraag" at bounding box center [328, 295] width 258 height 18
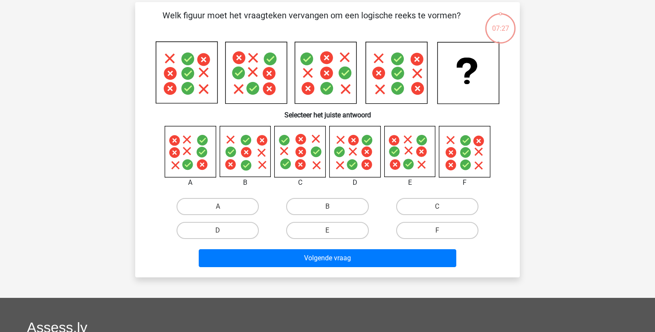
scroll to position [39, 0]
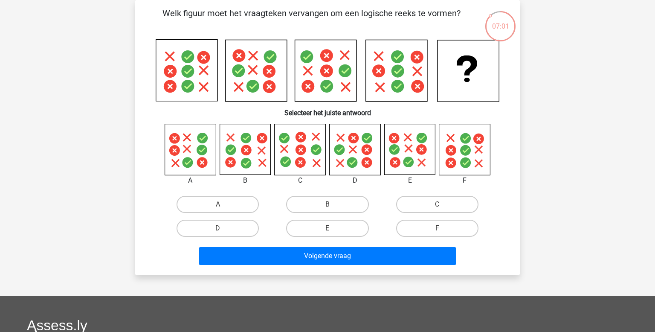
click at [329, 228] on input "E" at bounding box center [331, 231] width 6 height 6
radio input "true"
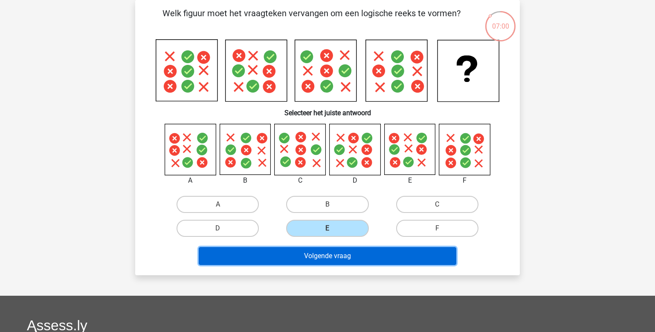
click at [320, 253] on button "Volgende vraag" at bounding box center [328, 256] width 258 height 18
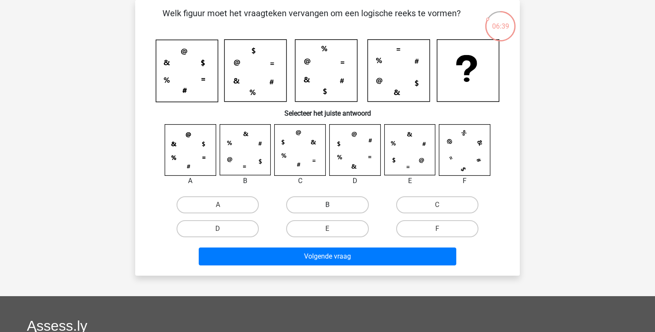
click at [303, 204] on label "B" at bounding box center [327, 204] width 82 height 17
click at [328, 205] on input "B" at bounding box center [331, 208] width 6 height 6
radio input "true"
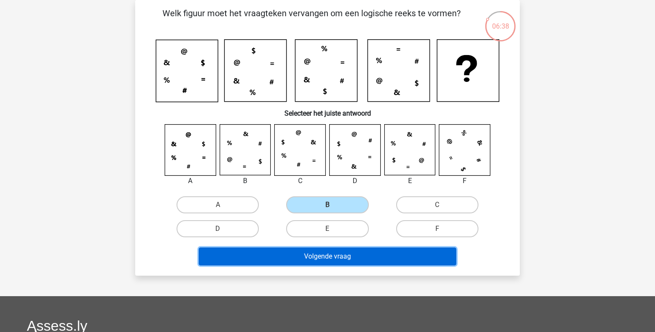
click at [294, 254] on button "Volgende vraag" at bounding box center [328, 257] width 258 height 18
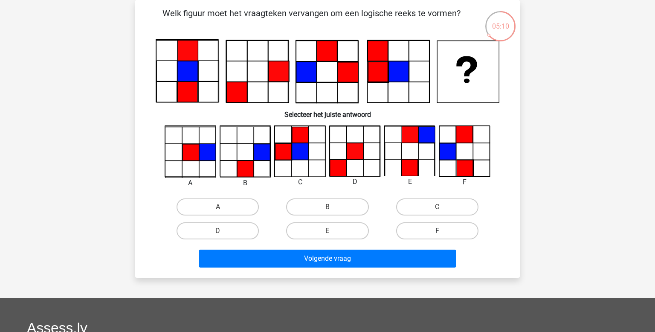
click at [420, 231] on label "F" at bounding box center [437, 230] width 82 height 17
click at [437, 231] on input "F" at bounding box center [440, 234] width 6 height 6
radio input "true"
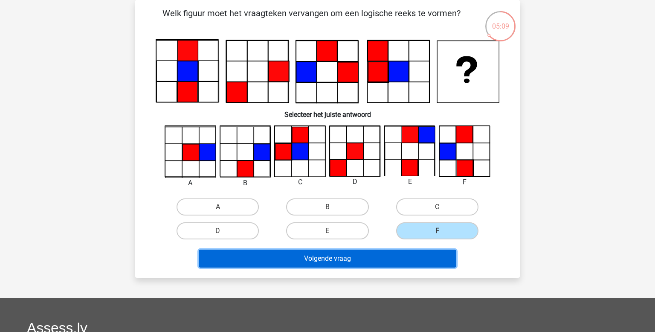
click at [373, 254] on button "Volgende vraag" at bounding box center [328, 259] width 258 height 18
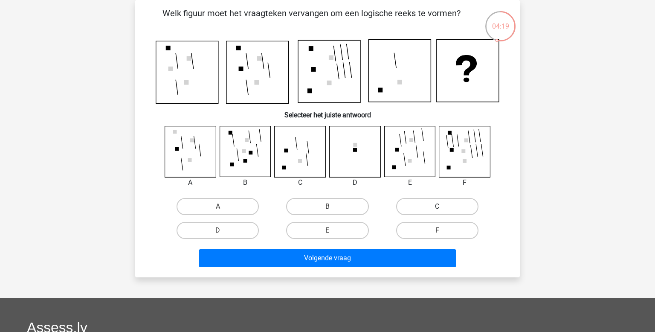
click at [440, 205] on label "C" at bounding box center [437, 206] width 82 height 17
click at [440, 207] on input "C" at bounding box center [440, 210] width 6 height 6
radio input "true"
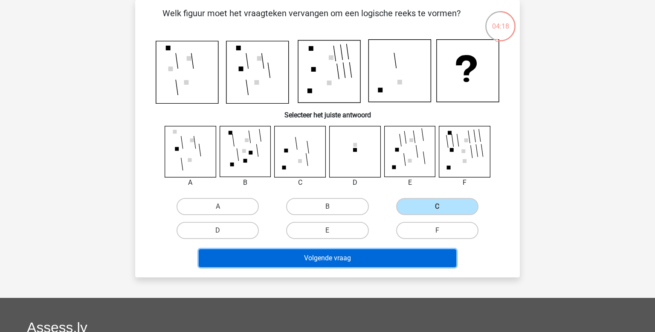
click at [332, 254] on button "Volgende vraag" at bounding box center [328, 258] width 258 height 18
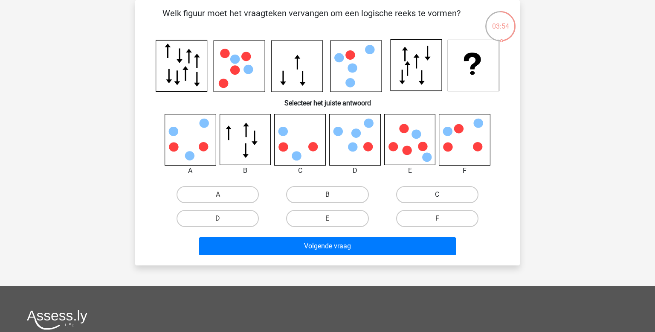
click at [417, 193] on label "C" at bounding box center [437, 194] width 82 height 17
click at [437, 195] on input "C" at bounding box center [440, 198] width 6 height 6
radio input "true"
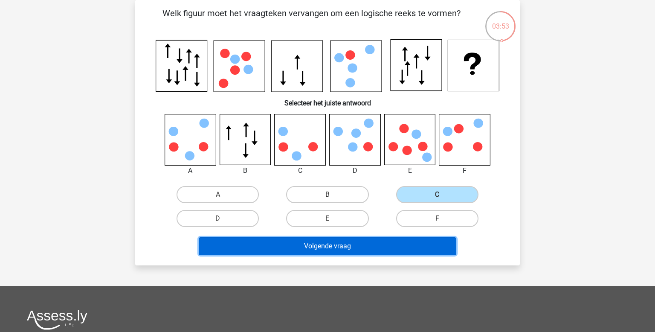
click at [355, 247] on button "Volgende vraag" at bounding box center [328, 246] width 258 height 18
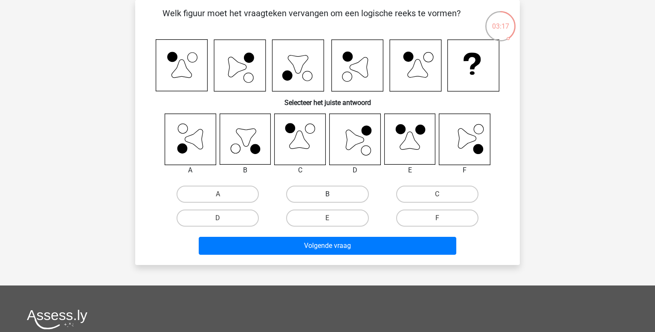
click at [335, 189] on label "B" at bounding box center [327, 194] width 82 height 17
click at [333, 194] on input "B" at bounding box center [331, 197] width 6 height 6
radio input "true"
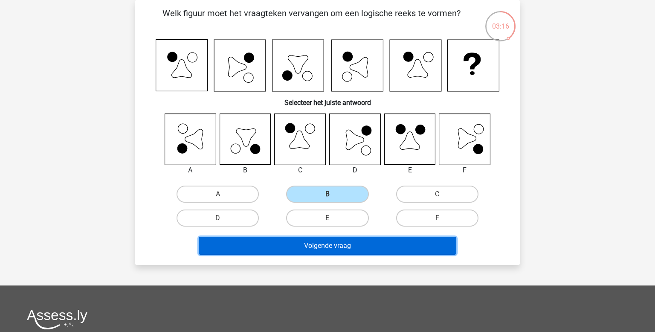
click at [327, 248] on button "Volgende vraag" at bounding box center [328, 246] width 258 height 18
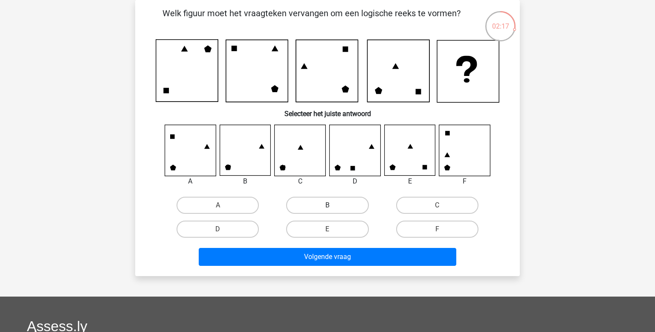
click at [344, 209] on label "B" at bounding box center [327, 205] width 82 height 17
click at [333, 209] on input "B" at bounding box center [331, 208] width 6 height 6
radio input "true"
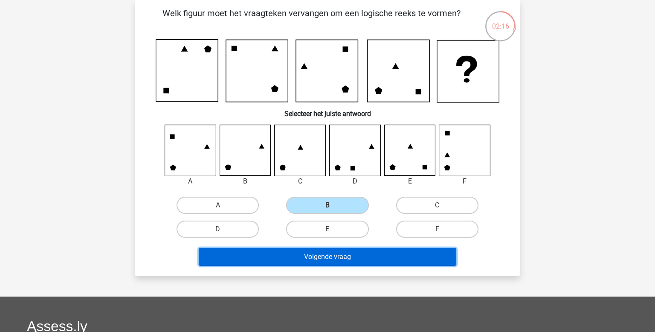
click at [331, 262] on button "Volgende vraag" at bounding box center [328, 257] width 258 height 18
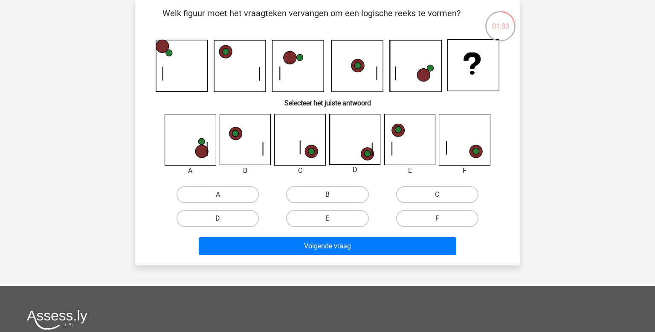
click at [231, 216] on label "D" at bounding box center [218, 218] width 82 height 17
click at [224, 218] on input "D" at bounding box center [221, 221] width 6 height 6
radio input "true"
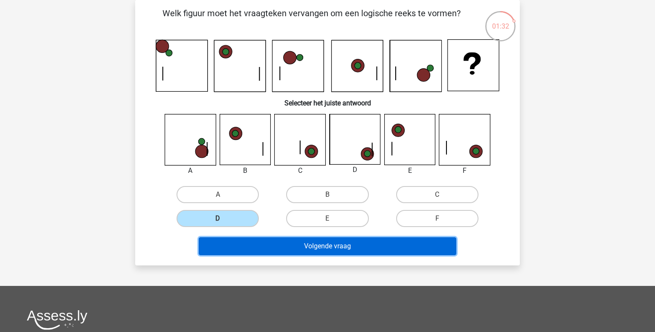
click at [263, 245] on button "Volgende vraag" at bounding box center [328, 246] width 258 height 18
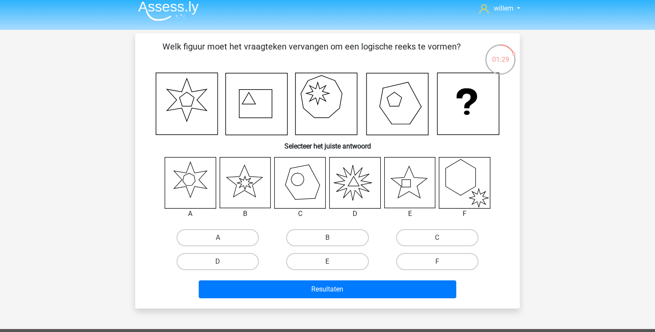
scroll to position [6, 0]
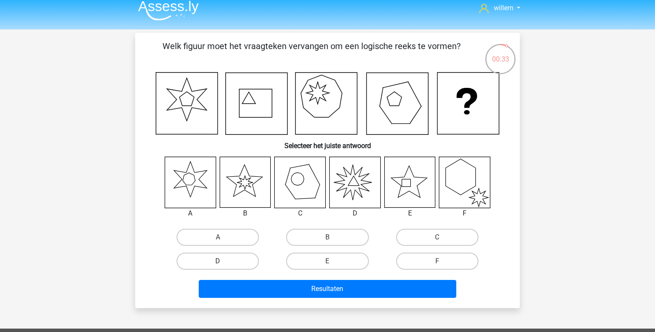
click at [242, 258] on label "D" at bounding box center [218, 261] width 82 height 17
click at [224, 261] on input "D" at bounding box center [221, 264] width 6 height 6
radio input "true"
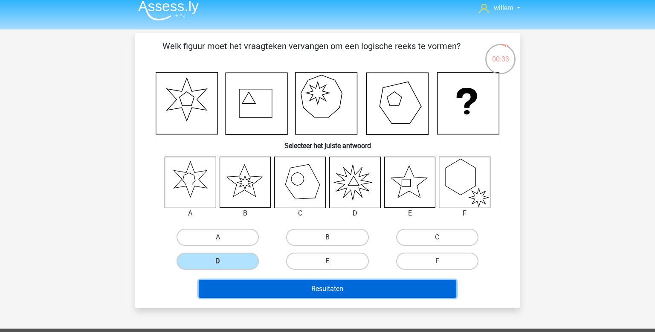
click at [297, 294] on button "Resultaten" at bounding box center [328, 289] width 258 height 18
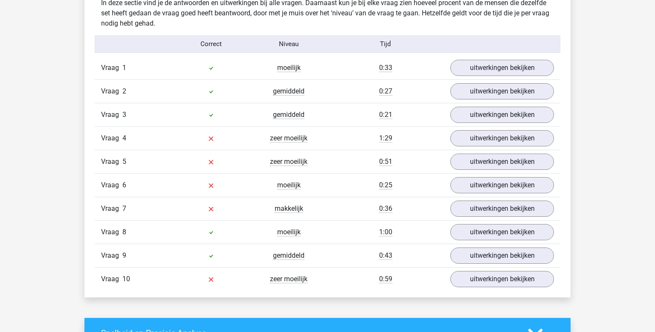
scroll to position [515, 0]
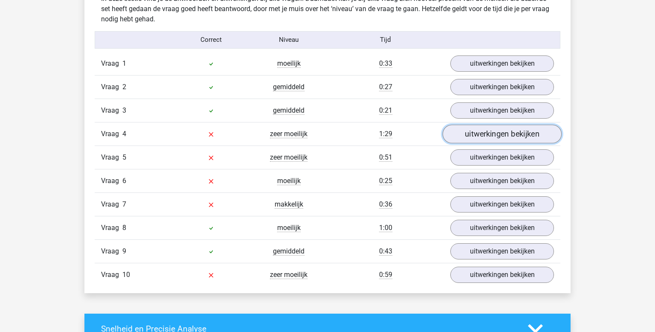
click at [465, 133] on link "uitwerkingen bekijken" at bounding box center [502, 134] width 119 height 19
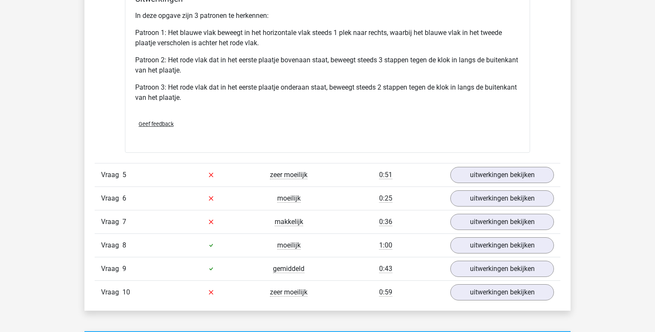
scroll to position [1060, 0]
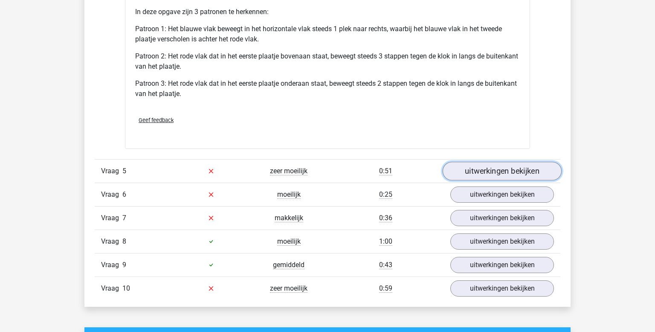
click at [473, 173] on link "uitwerkingen bekijken" at bounding box center [502, 171] width 119 height 19
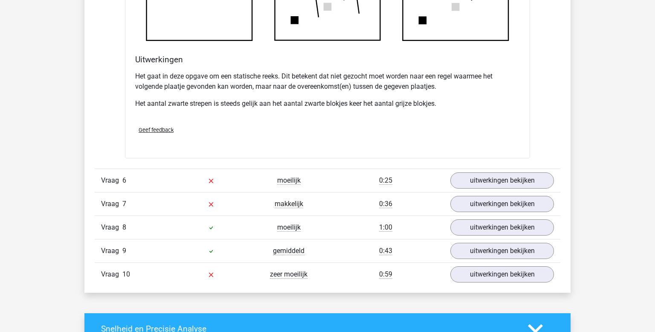
scroll to position [1580, 0]
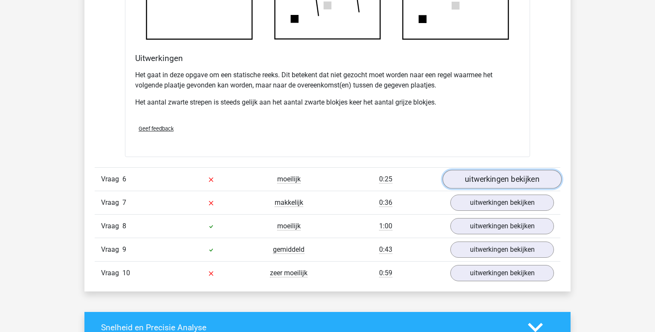
click at [526, 178] on link "uitwerkingen bekijken" at bounding box center [502, 179] width 119 height 19
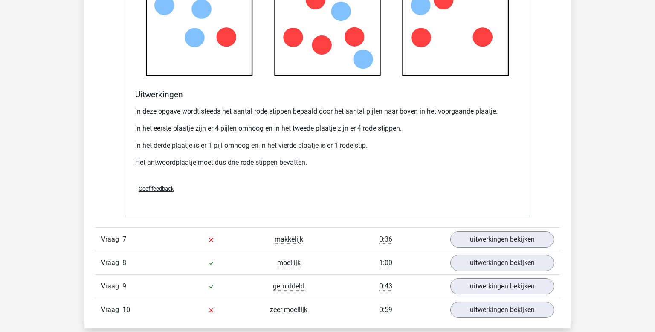
scroll to position [2062, 0]
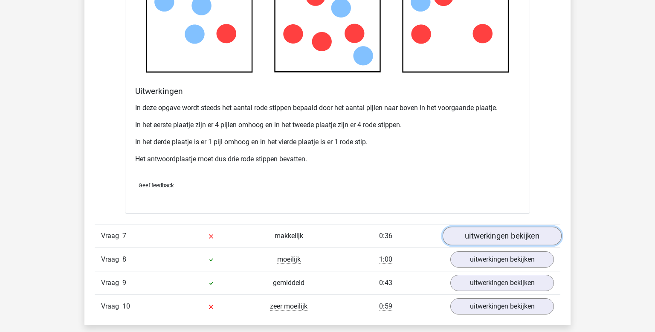
click at [482, 233] on link "uitwerkingen bekijken" at bounding box center [502, 236] width 119 height 19
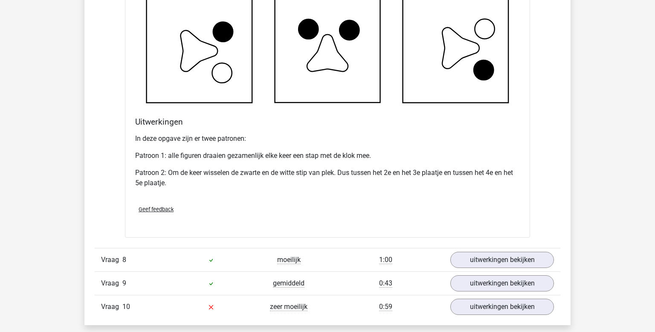
scroll to position [2706, 0]
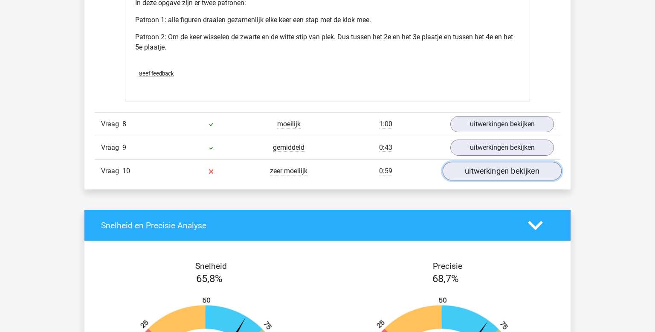
click at [499, 172] on link "uitwerkingen bekijken" at bounding box center [502, 171] width 119 height 19
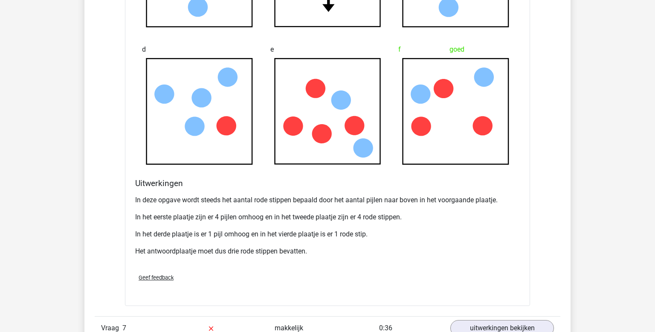
scroll to position [2050, 0]
